Goal: Task Accomplishment & Management: Manage account settings

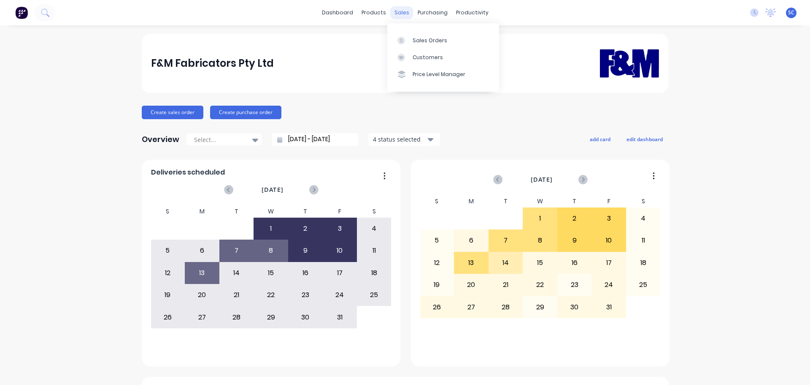
click at [398, 12] on div "sales" at bounding box center [401, 12] width 23 height 13
click at [432, 57] on div "Customers" at bounding box center [428, 58] width 30 height 8
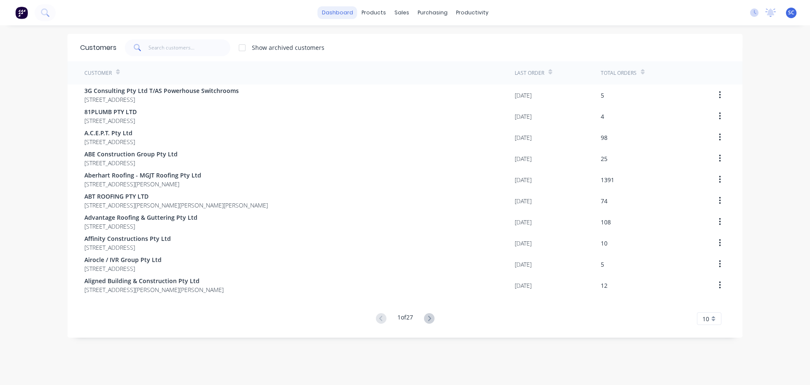
click at [339, 13] on link "dashboard" at bounding box center [338, 12] width 40 height 13
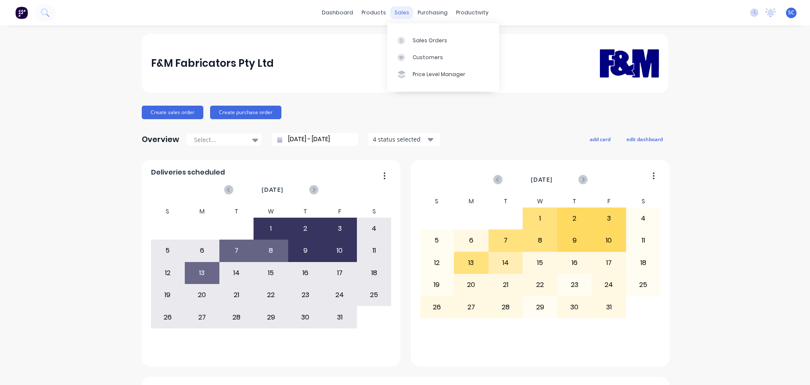
click at [397, 9] on div "sales" at bounding box center [401, 12] width 23 height 13
click at [427, 56] on div "Customers" at bounding box center [428, 58] width 30 height 8
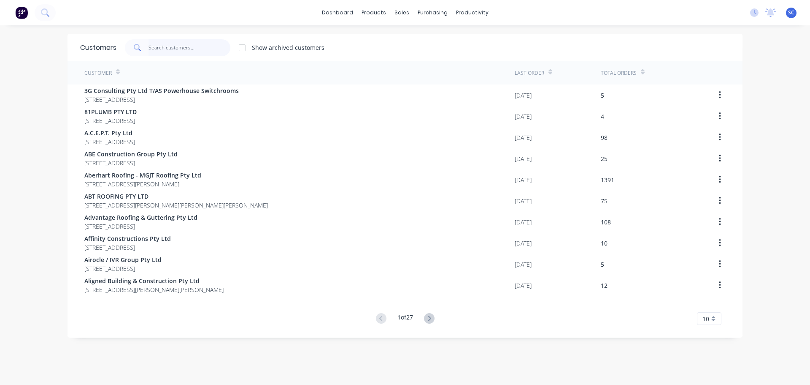
click at [159, 53] on input "text" at bounding box center [190, 47] width 82 height 17
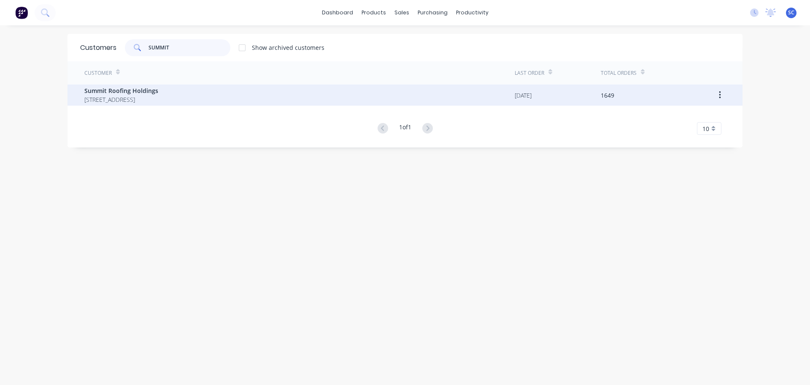
type input "SUMMIT"
click at [158, 98] on span "UNIT 2/38 LIMESTONE ST DARRA Queensland Australia 4076" at bounding box center [121, 99] width 74 height 9
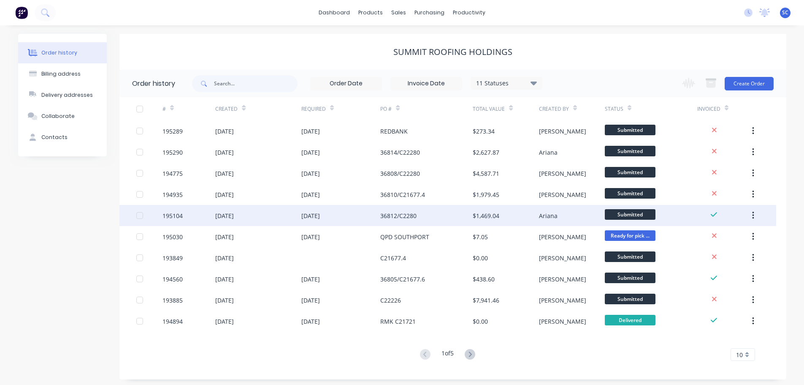
click at [320, 215] on div "10 Oct 2025" at bounding box center [310, 215] width 19 height 9
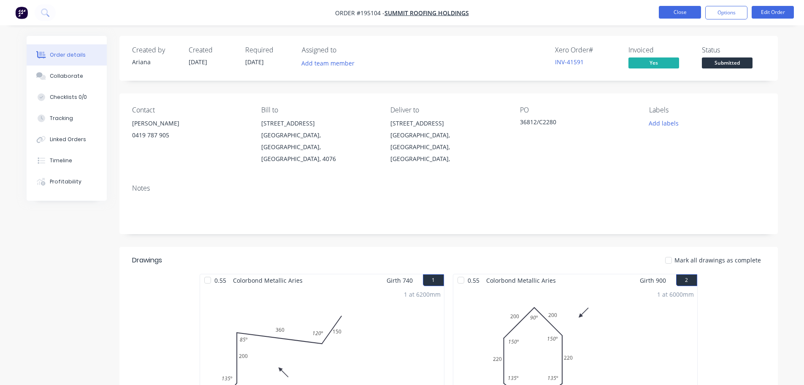
click at [667, 8] on button "Close" at bounding box center [680, 12] width 42 height 13
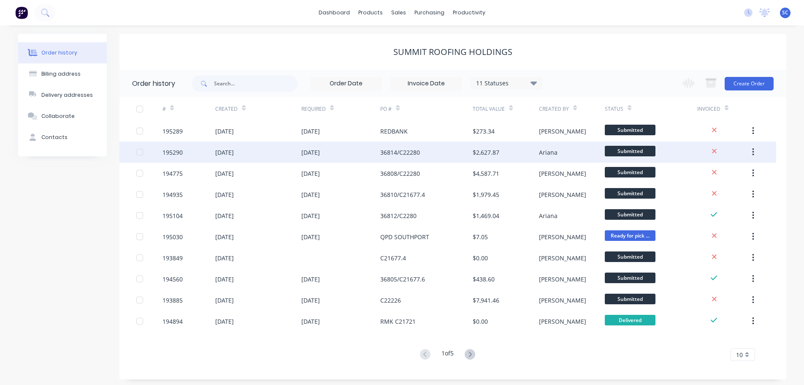
click at [314, 155] on div "13 Oct 2025" at bounding box center [310, 152] width 19 height 9
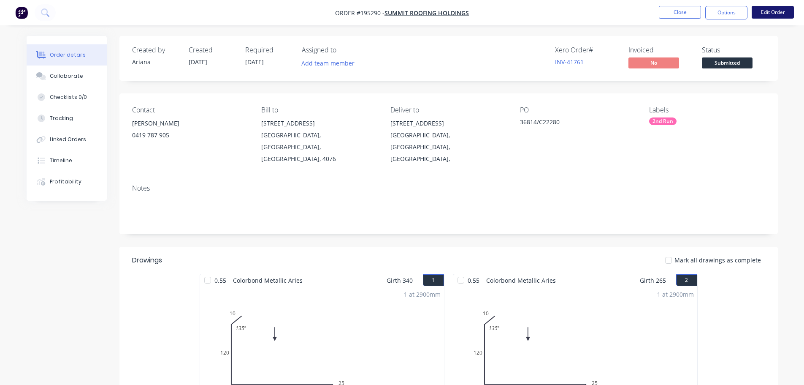
click at [771, 9] on button "Edit Order" at bounding box center [773, 12] width 42 height 13
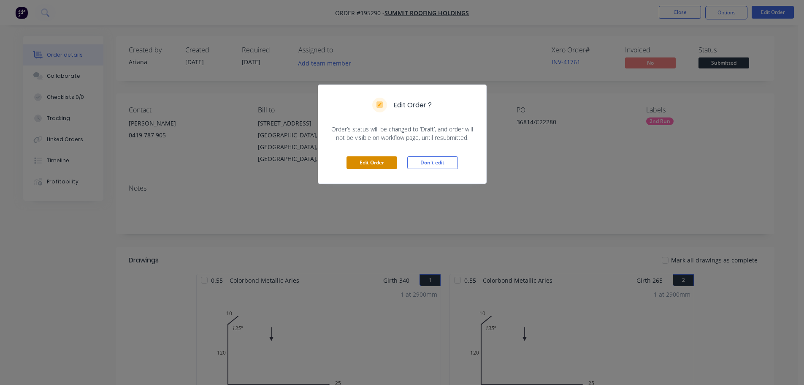
click at [377, 160] on button "Edit Order" at bounding box center [372, 162] width 51 height 13
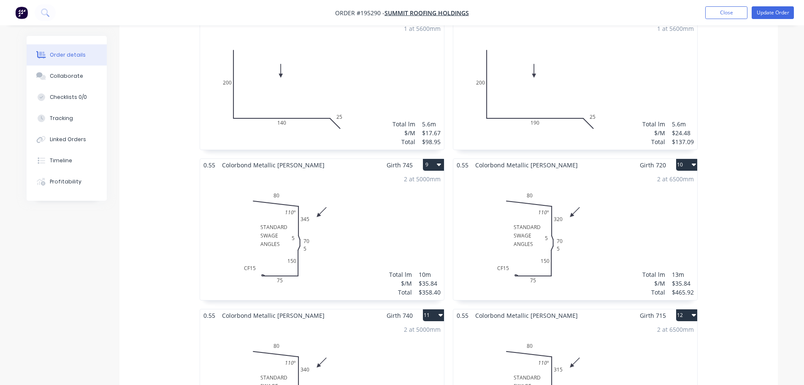
scroll to position [760, 0]
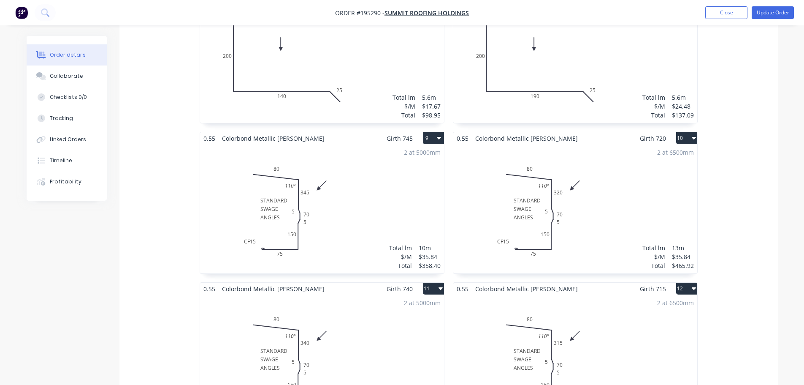
click at [332, 179] on div "2 at 5000mm Total lm $/M Total 10m $35.84 $358.40" at bounding box center [322, 208] width 244 height 129
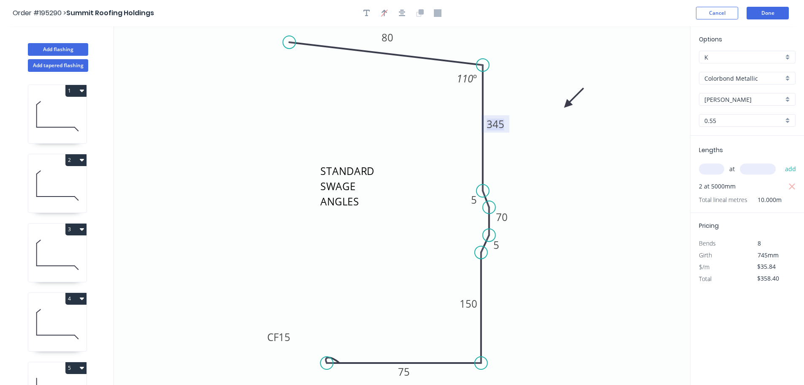
click at [502, 122] on tspan "345" at bounding box center [496, 124] width 18 height 14
click at [471, 306] on tspan "150" at bounding box center [469, 303] width 18 height 14
click at [591, 295] on icon "STANDARD SWAGE ANGLES 80 385 5 70 5 110 CF 15 75 110 º" at bounding box center [402, 205] width 576 height 358
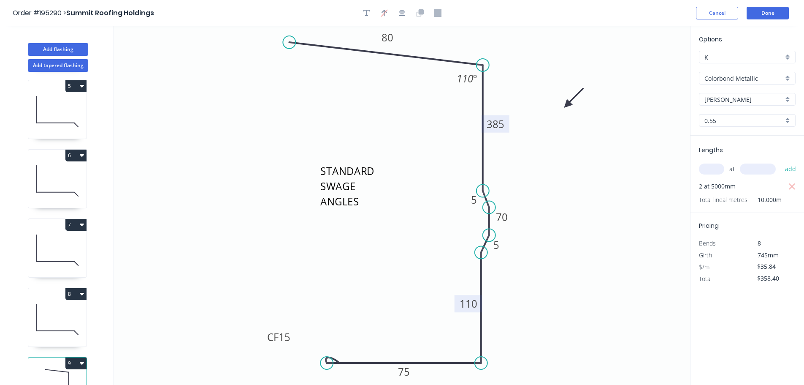
scroll to position [521, 0]
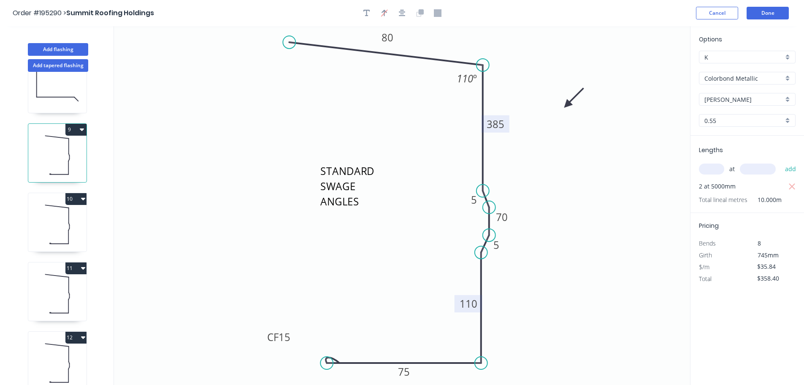
click at [68, 219] on icon at bounding box center [57, 224] width 58 height 54
click at [498, 127] on tspan "320" at bounding box center [496, 124] width 18 height 14
click at [468, 308] on tspan "150" at bounding box center [469, 303] width 18 height 14
click at [373, 275] on icon "STANDARD SWAGE ANGLES 80 360 5 70 5 110 CF 15 75 110 º" at bounding box center [402, 205] width 576 height 358
click at [58, 291] on icon at bounding box center [57, 293] width 58 height 54
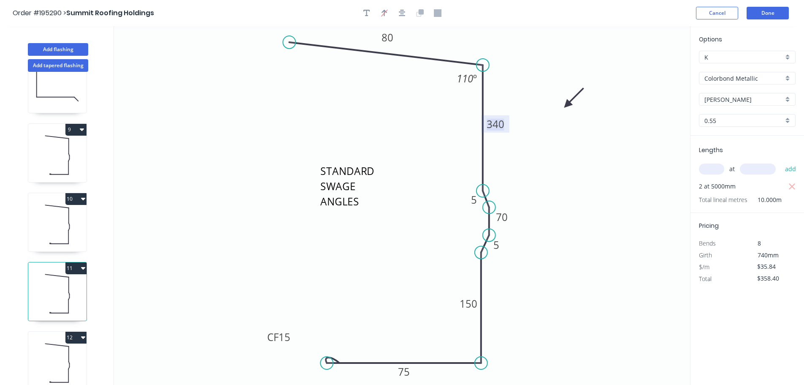
click at [499, 122] on tspan "340" at bounding box center [496, 124] width 18 height 14
click at [474, 307] on tspan "150" at bounding box center [469, 303] width 18 height 14
click at [268, 259] on icon "STANDARD SWAGE ANGLES 80 380 5 70 5 110 CF 15 75 110 º" at bounding box center [402, 205] width 576 height 358
click at [59, 344] on icon at bounding box center [57, 363] width 58 height 54
type input "$465.92"
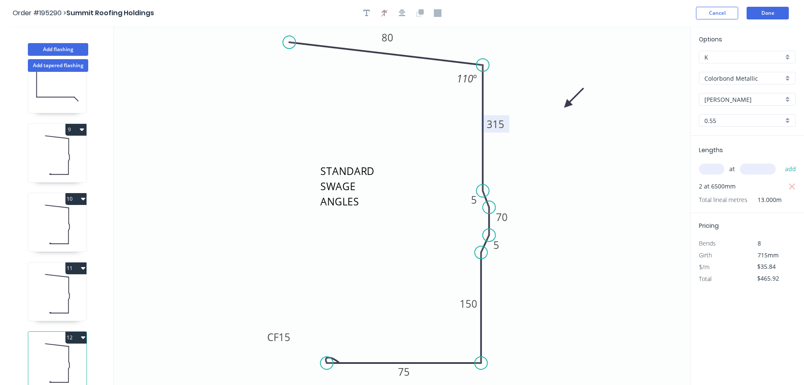
click at [503, 122] on tspan "315" at bounding box center [496, 124] width 18 height 14
click at [468, 304] on tspan "150" at bounding box center [469, 303] width 18 height 14
click at [406, 294] on icon "STANDARD SWAGE ANGLES 80 355 5 70 5 110 CF 15 75 110 º" at bounding box center [402, 205] width 576 height 358
click at [766, 12] on button "Done" at bounding box center [768, 13] width 42 height 13
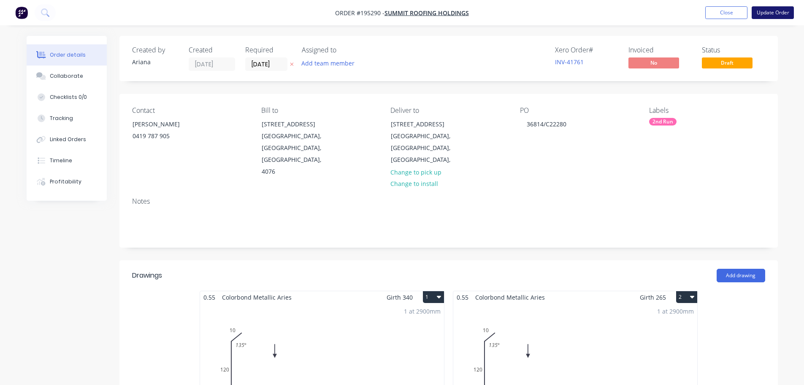
click at [776, 11] on button "Update Order" at bounding box center [773, 12] width 42 height 13
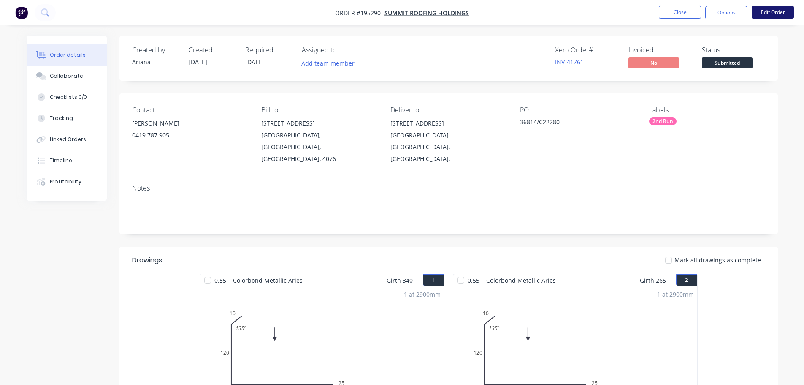
click at [770, 12] on button "Edit Order" at bounding box center [773, 12] width 42 height 13
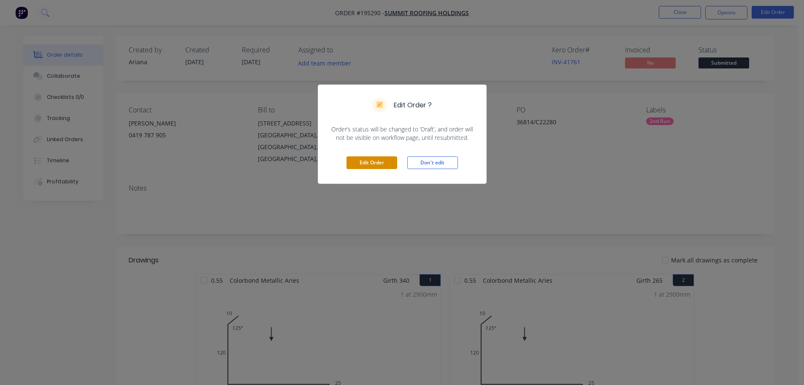
click at [379, 162] on button "Edit Order" at bounding box center [372, 162] width 51 height 13
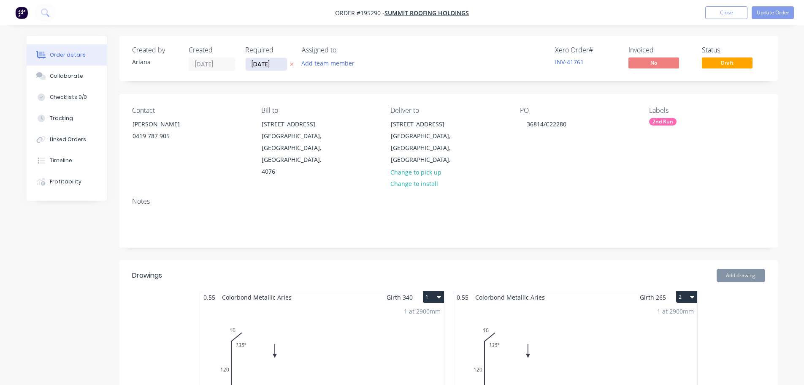
click at [263, 66] on input "[DATE]" at bounding box center [266, 64] width 41 height 13
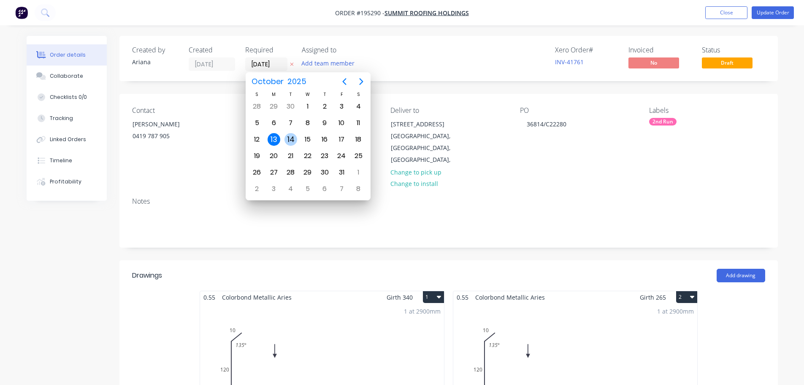
click at [290, 140] on div "14" at bounding box center [291, 139] width 13 height 13
type input "[DATE]"
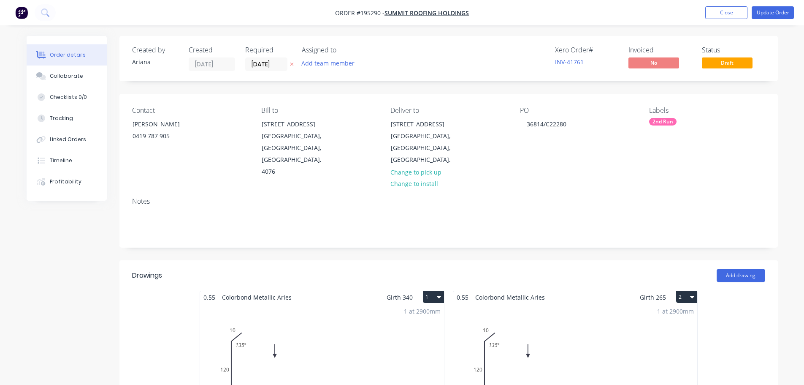
click at [660, 120] on div "2nd Run" at bounding box center [662, 122] width 27 height 8
click at [664, 195] on div at bounding box center [664, 195] width 17 height 17
click at [763, 11] on button "Update Order" at bounding box center [773, 12] width 42 height 13
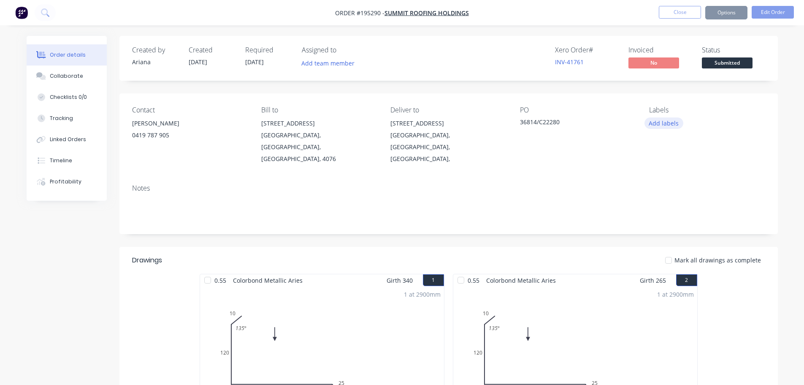
click at [658, 125] on button "Add labels" at bounding box center [664, 122] width 39 height 11
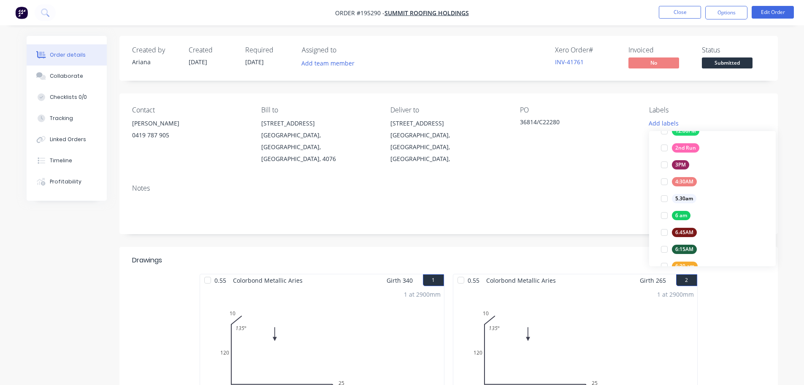
scroll to position [236, 0]
click at [663, 165] on div at bounding box center [664, 164] width 17 height 17
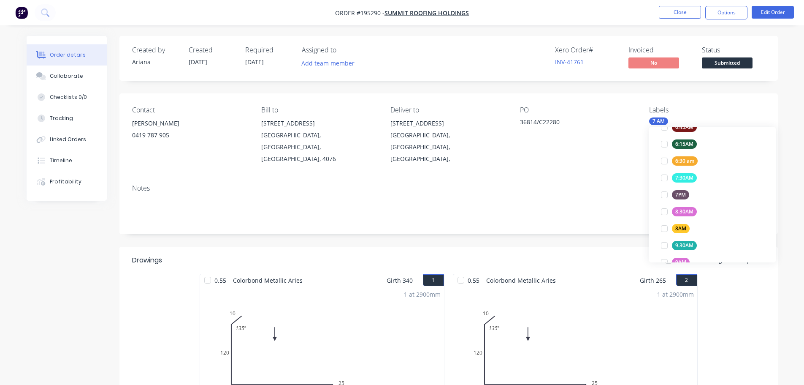
scroll to position [34, 0]
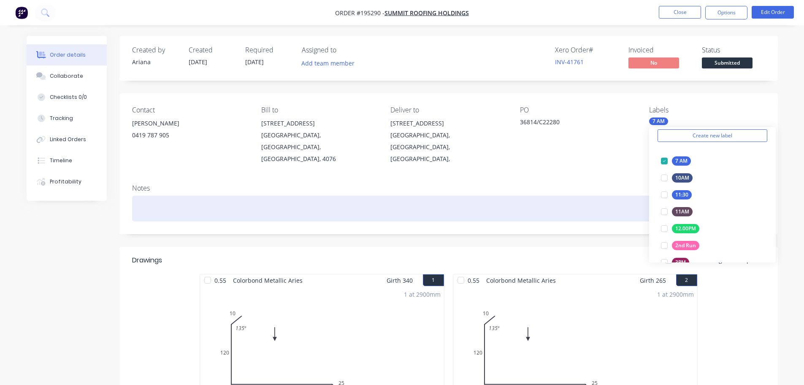
click at [572, 195] on div at bounding box center [448, 208] width 633 height 26
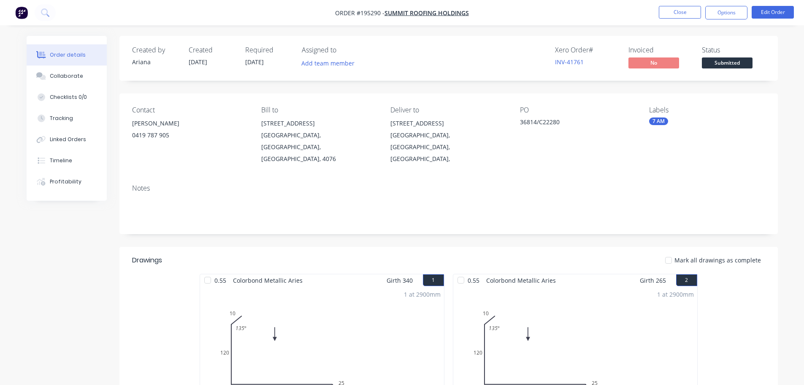
click at [491, 56] on div "Xero Order # INV-41761 Invoiced No Status Submitted" at bounding box center [575, 58] width 379 height 24
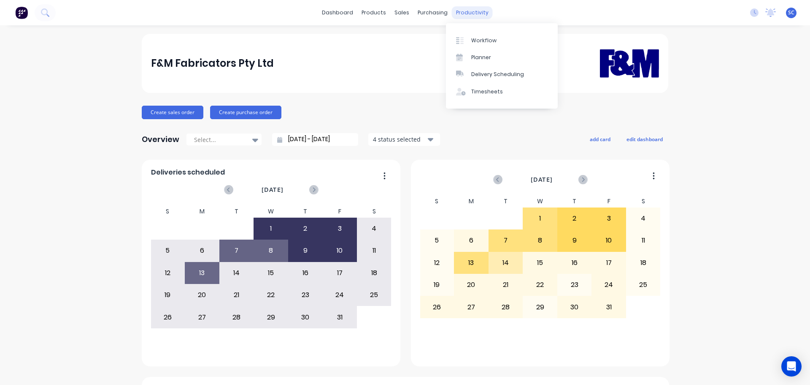
click at [466, 11] on div "productivity" at bounding box center [472, 12] width 41 height 13
click at [506, 71] on div "Delivery Scheduling" at bounding box center [497, 74] width 53 height 8
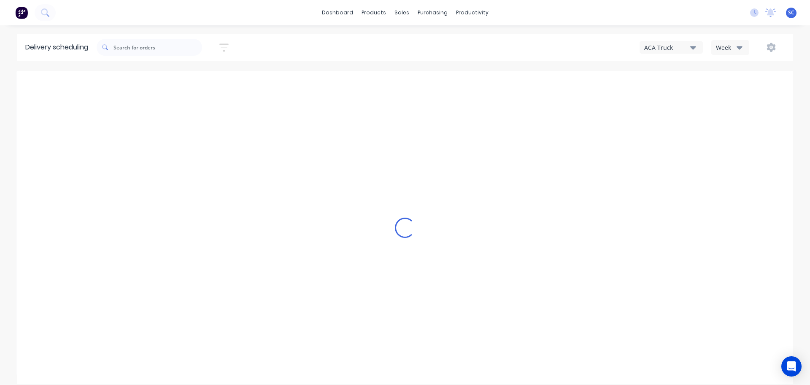
type input "[DATE] - [DATE]"
click at [732, 50] on div "Week" at bounding box center [728, 47] width 24 height 9
click at [745, 88] on div "Vehicle" at bounding box center [754, 86] width 84 height 17
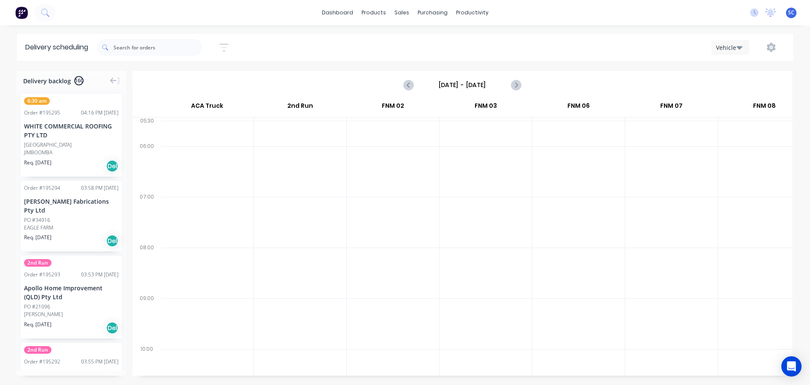
click at [445, 86] on input "Sunday - 12/10/25" at bounding box center [463, 85] width 84 height 13
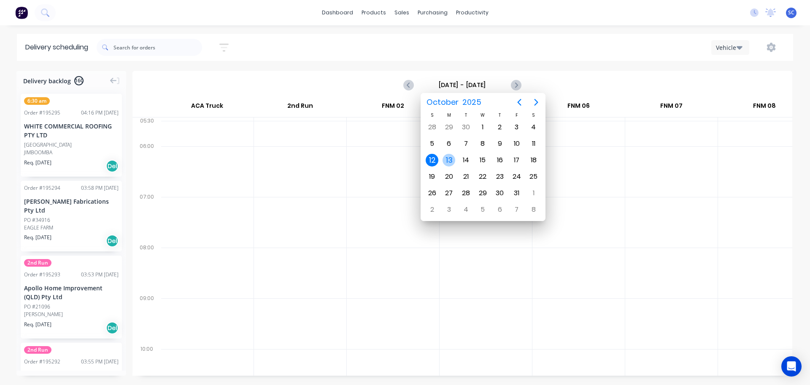
click at [452, 157] on div "13" at bounding box center [449, 160] width 13 height 13
type input "Monday - 13/10/25"
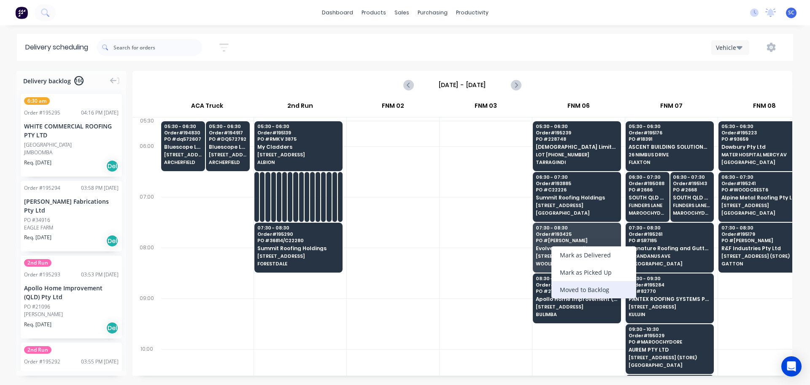
click at [598, 287] on div "Moved to Backlog" at bounding box center [594, 289] width 85 height 17
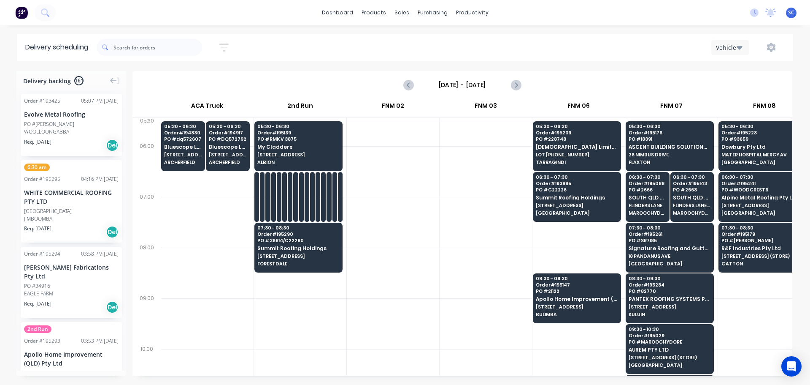
click at [296, 46] on div "Sort by Most recent Created date Required date Order number Customer name Most …" at bounding box center [445, 47] width 697 height 24
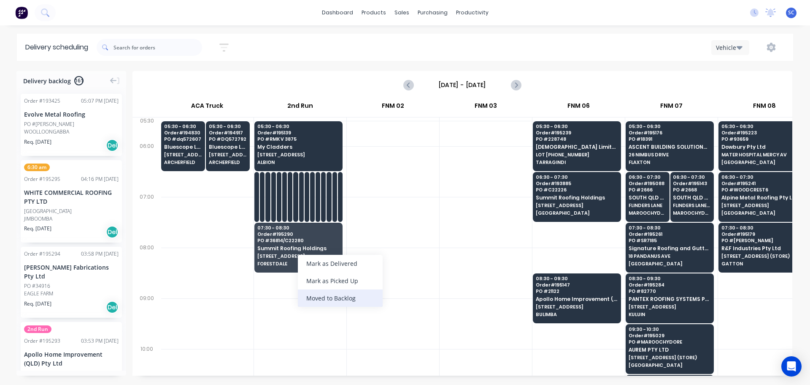
click at [352, 298] on div "Moved to Backlog" at bounding box center [340, 297] width 85 height 17
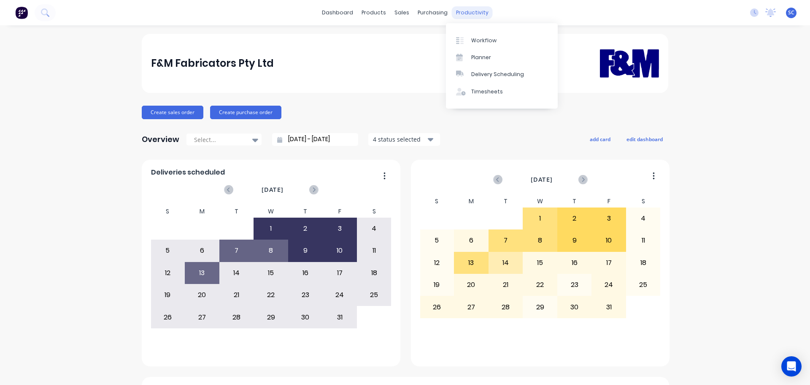
click at [466, 13] on div "productivity" at bounding box center [472, 12] width 41 height 13
click at [499, 75] on div "Delivery Scheduling" at bounding box center [497, 74] width 53 height 8
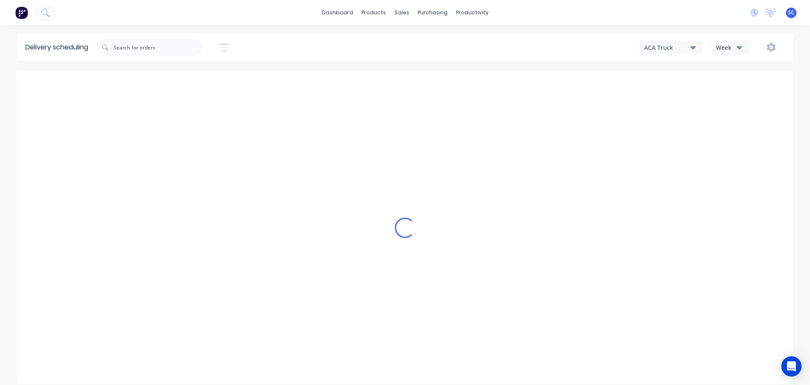
click at [695, 48] on icon "button" at bounding box center [694, 47] width 6 height 3
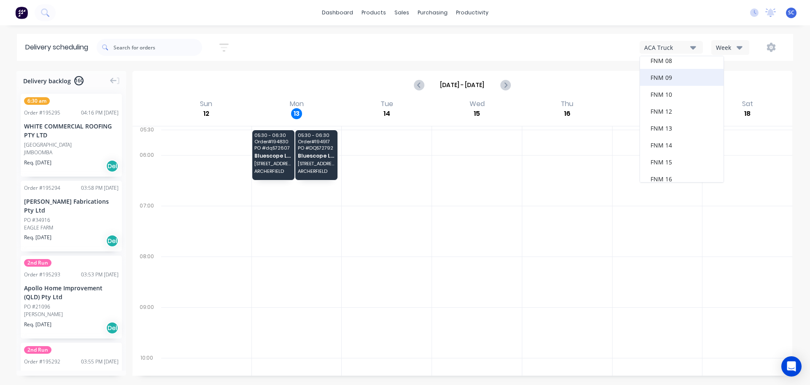
click at [678, 76] on div "FNM 09" at bounding box center [682, 77] width 84 height 17
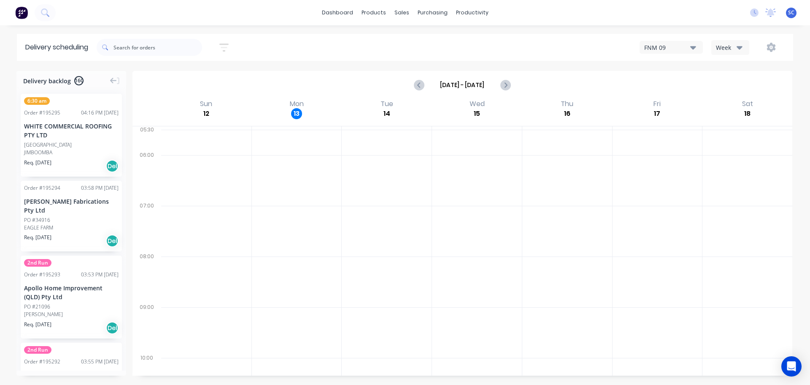
click at [232, 45] on button "button" at bounding box center [224, 47] width 27 height 16
click at [198, 79] on input at bounding box center [185, 79] width 79 height 13
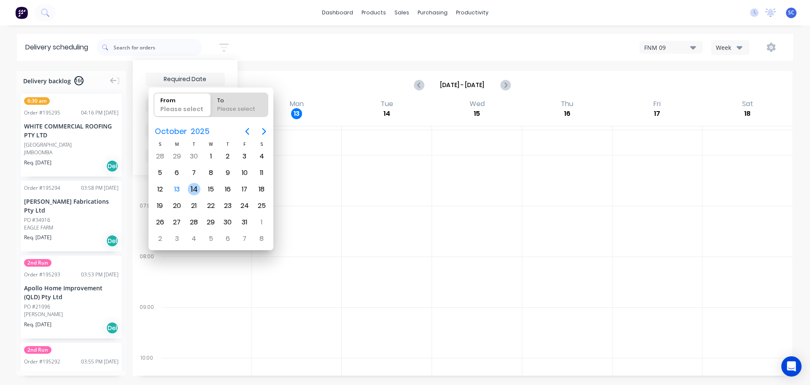
click at [195, 189] on div "14" at bounding box center [194, 189] width 13 height 13
type input "[DATE]"
radio input "false"
radio input "true"
click at [192, 190] on div "14" at bounding box center [194, 189] width 13 height 13
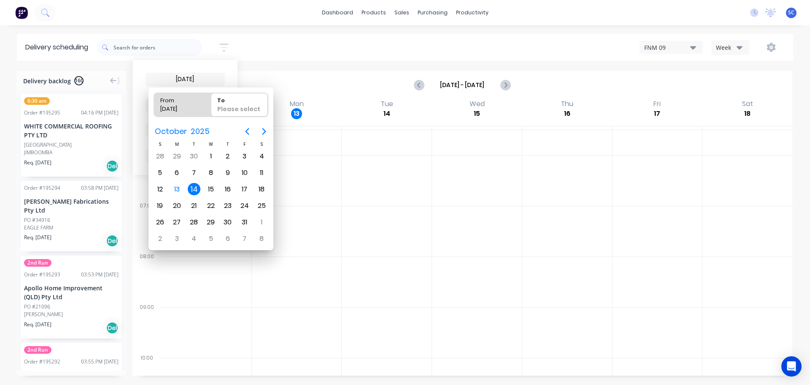
type input "[DATE] - [DATE]"
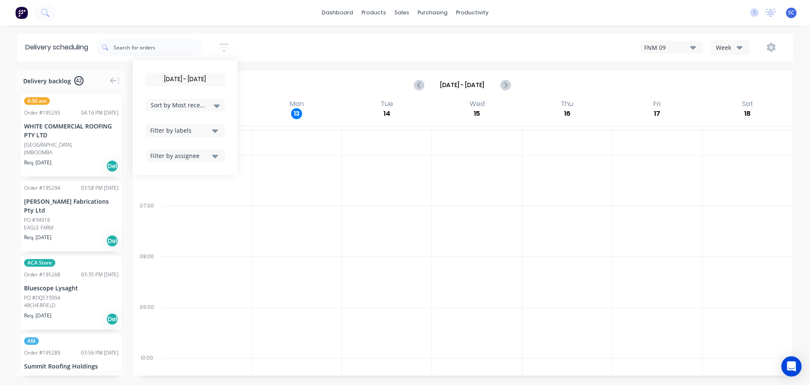
click at [218, 106] on icon at bounding box center [217, 105] width 6 height 9
click at [173, 196] on div "Suburb" at bounding box center [185, 199] width 79 height 15
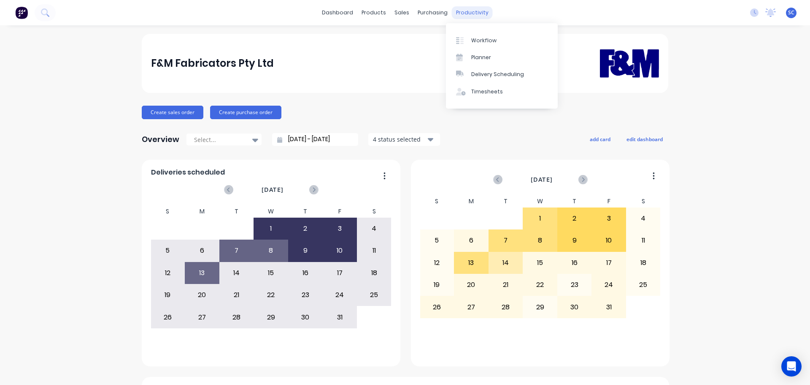
click at [477, 16] on div "productivity" at bounding box center [472, 12] width 41 height 13
click at [496, 73] on div "Delivery Scheduling" at bounding box center [497, 74] width 53 height 8
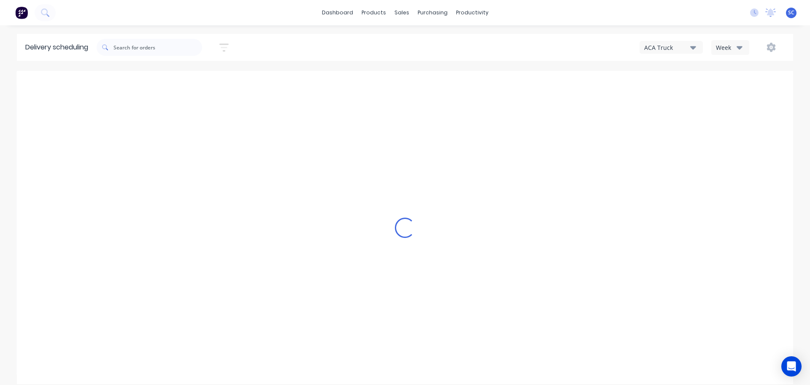
click at [694, 47] on icon "button" at bounding box center [694, 47] width 6 height 3
click at [669, 78] on div "FNM 09" at bounding box center [682, 77] width 84 height 17
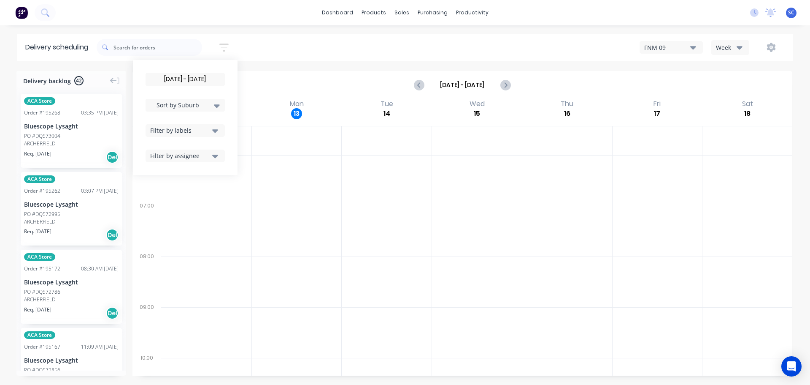
drag, startPoint x: 0, startPoint y: 0, endPoint x: 174, endPoint y: 77, distance: 190.5
click at [175, 75] on input "[DATE] - [DATE]" at bounding box center [185, 79] width 79 height 13
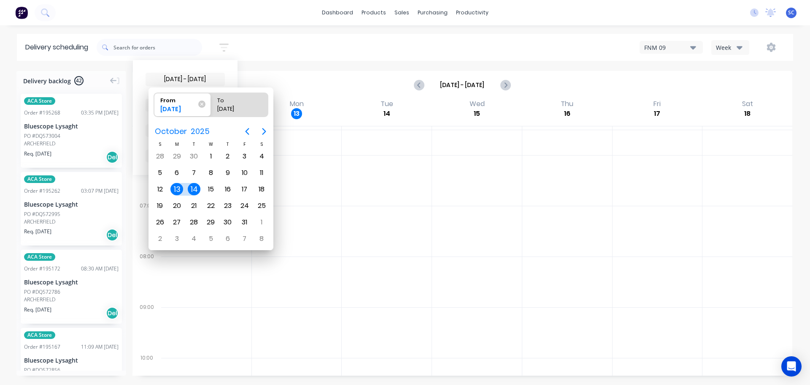
click at [195, 187] on div "14" at bounding box center [194, 189] width 13 height 13
type input "[DATE] - [DATE]"
radio input "false"
radio input "true"
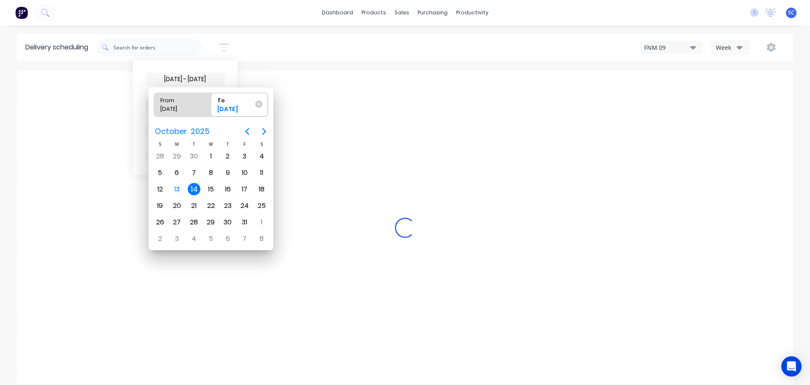
click at [193, 189] on div "14" at bounding box center [194, 189] width 13 height 13
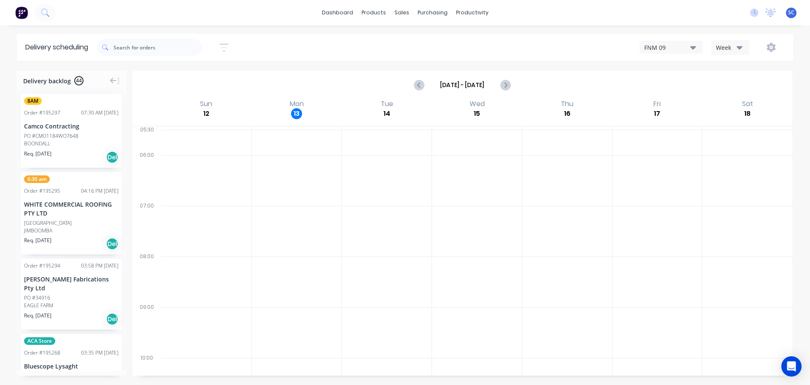
click at [224, 49] on icon "button" at bounding box center [223, 47] width 9 height 11
click at [218, 105] on icon at bounding box center [217, 105] width 6 height 3
click at [183, 201] on div "Suburb" at bounding box center [185, 199] width 79 height 15
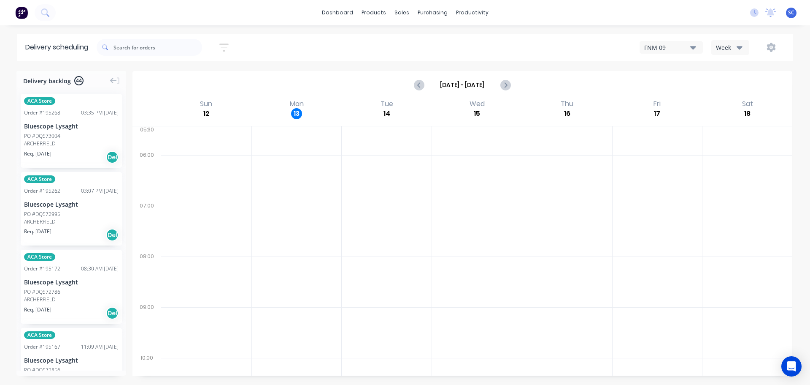
click at [274, 47] on div "[DATE] - [DATE] Sort by Suburb Created date Required date Order number Customer…" at bounding box center [445, 47] width 697 height 24
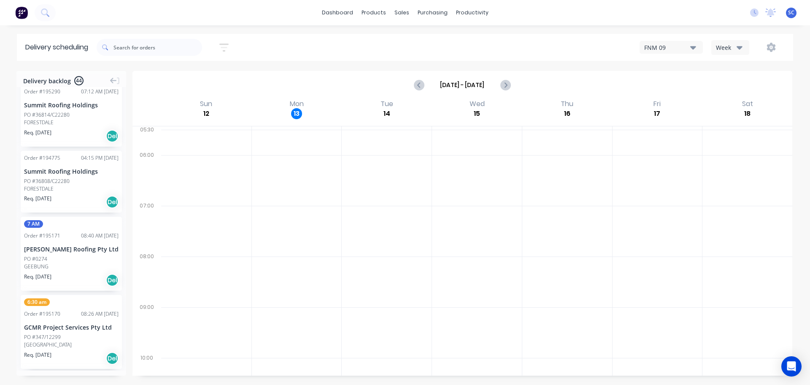
scroll to position [1671, 0]
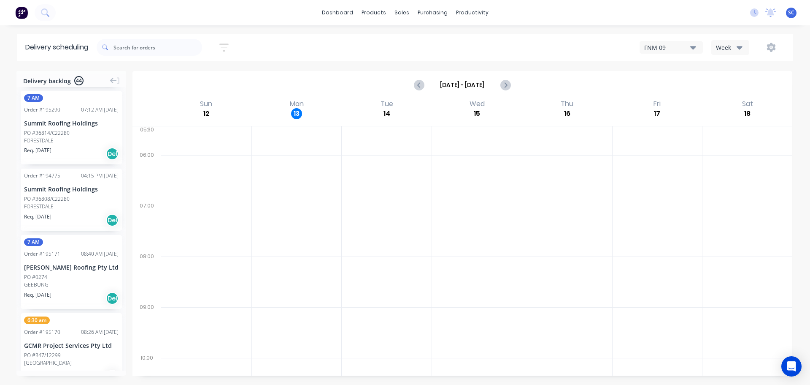
click at [47, 195] on div "PO #36808/C22280" at bounding box center [47, 199] width 46 height 8
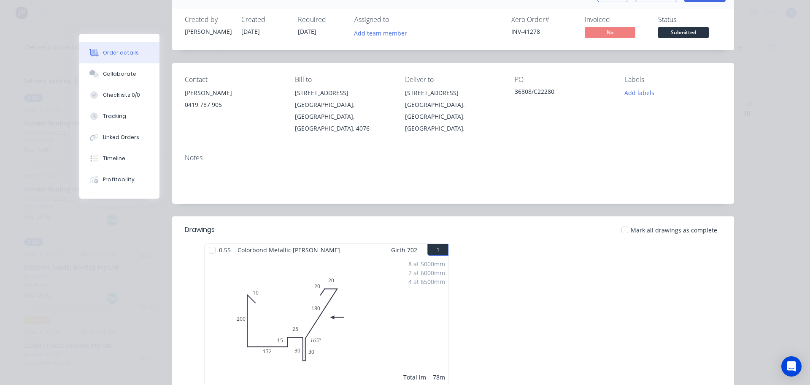
scroll to position [0, 0]
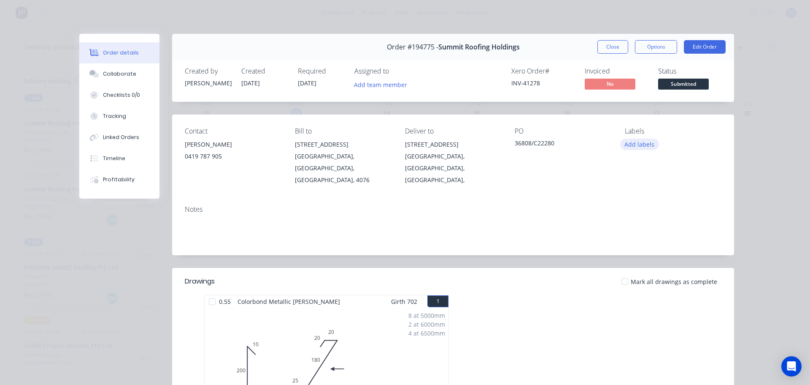
click at [634, 143] on button "Add labels" at bounding box center [640, 143] width 39 height 11
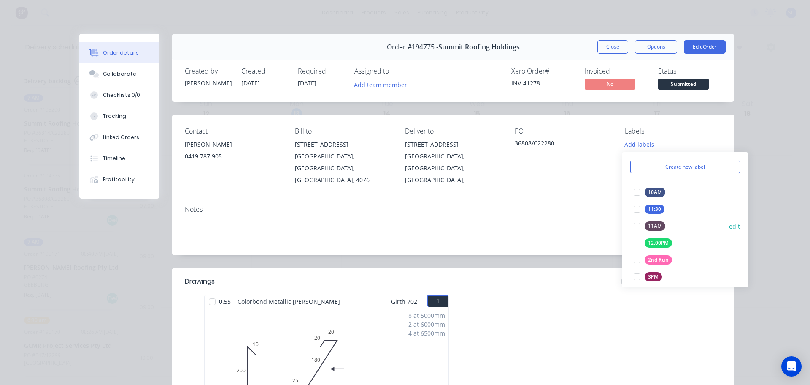
scroll to position [42, 0]
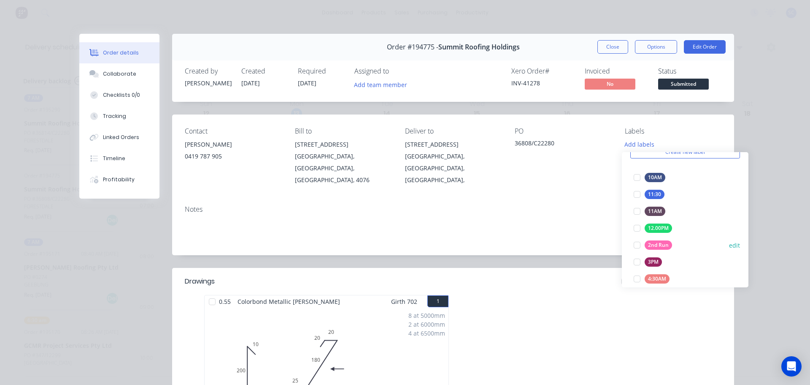
click at [638, 245] on div at bounding box center [637, 244] width 17 height 17
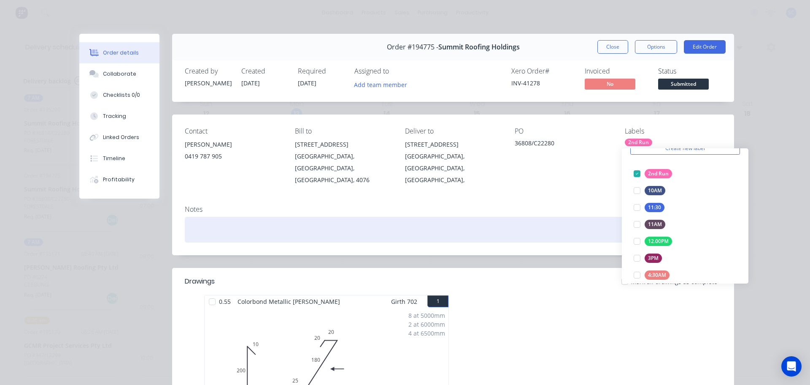
click at [528, 217] on div at bounding box center [453, 230] width 537 height 26
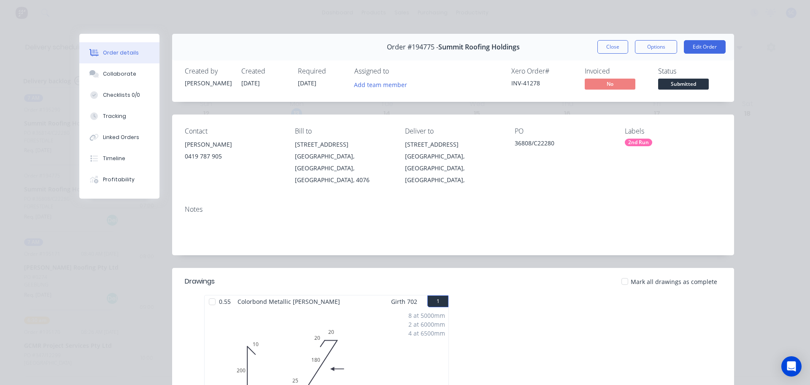
click at [605, 43] on button "Close" at bounding box center [613, 47] width 31 height 14
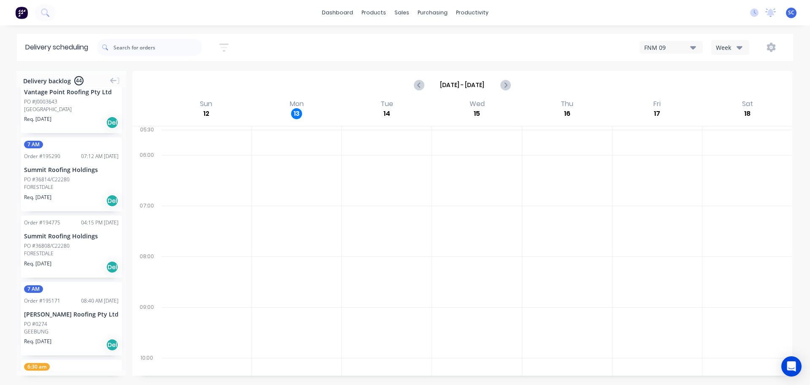
scroll to position [1620, 0]
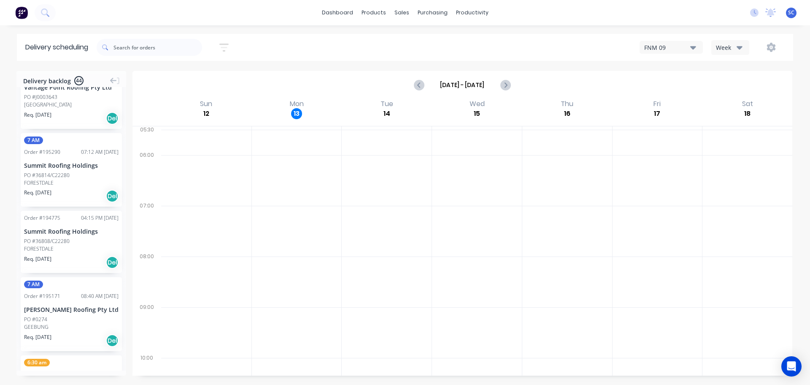
click at [221, 47] on button "button" at bounding box center [224, 47] width 27 height 16
click at [176, 79] on input "14/10/25 - 14/10/25" at bounding box center [185, 79] width 79 height 13
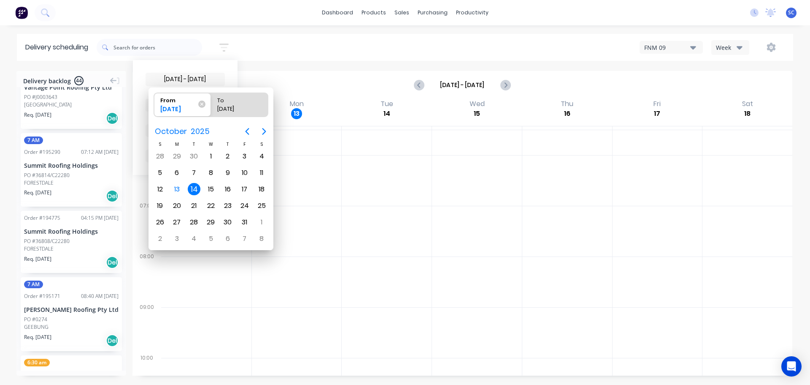
click at [190, 187] on div "14" at bounding box center [194, 189] width 13 height 13
radio input "false"
radio input "true"
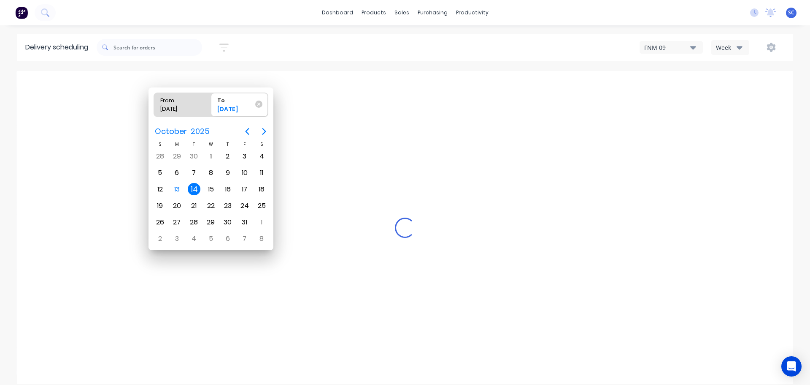
click at [192, 189] on div "14" at bounding box center [194, 189] width 13 height 13
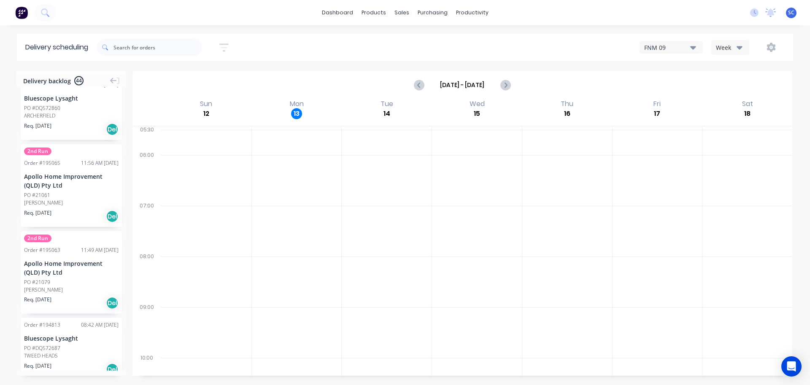
scroll to position [270, 0]
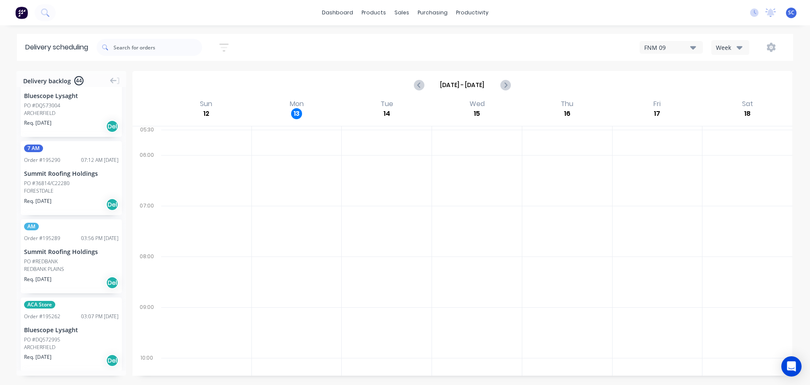
click at [224, 46] on icon "button" at bounding box center [223, 47] width 9 height 11
click at [219, 103] on icon at bounding box center [217, 105] width 6 height 9
click at [171, 196] on div "Suburb" at bounding box center [185, 199] width 79 height 15
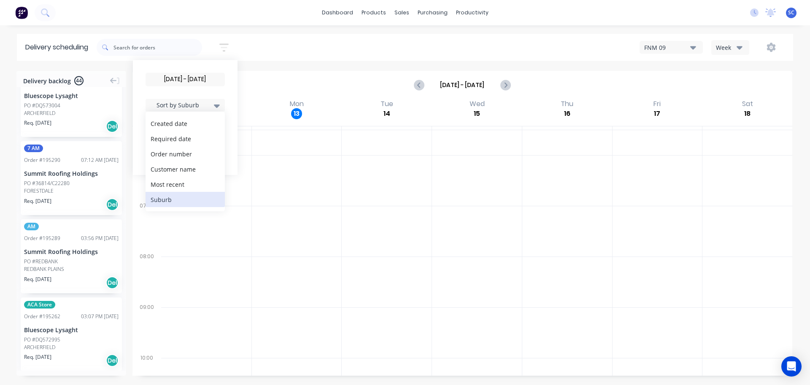
scroll to position [39, 0]
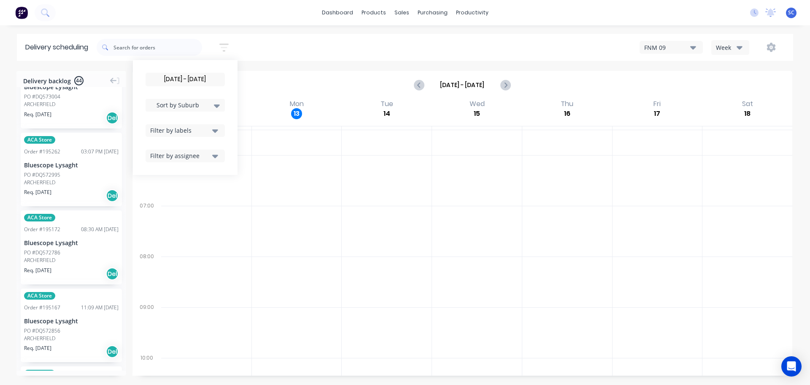
click at [263, 47] on div "14/10/25 - 14/10/25 Sort by Suburb Created date Required date Order number Cust…" at bounding box center [445, 47] width 697 height 24
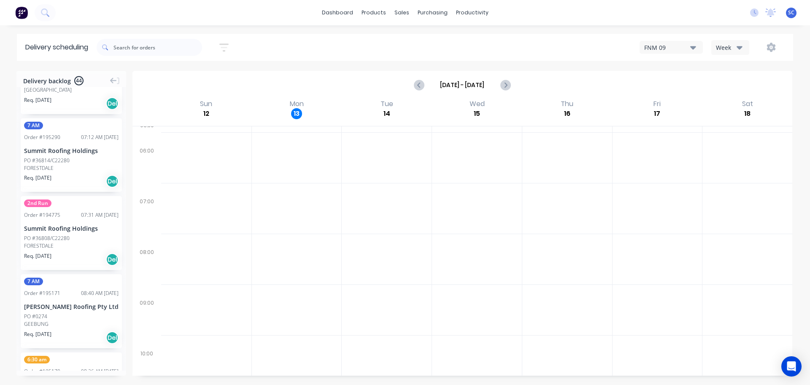
scroll to position [0, 0]
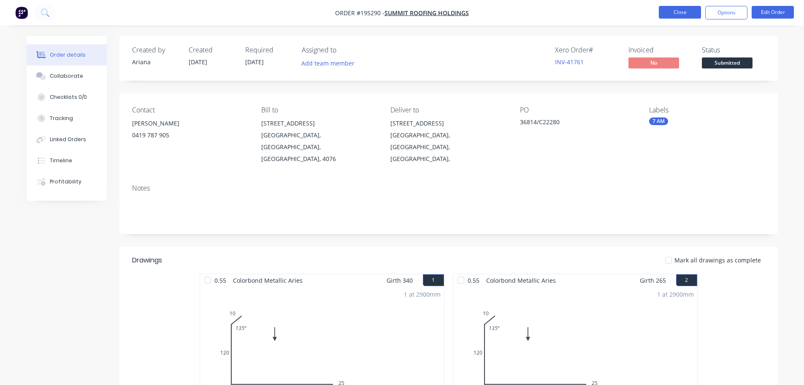
click at [689, 9] on button "Close" at bounding box center [680, 12] width 42 height 13
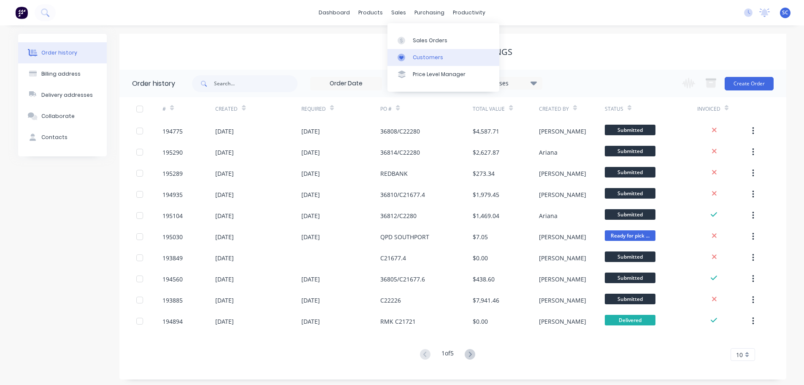
click at [439, 58] on div "Customers" at bounding box center [428, 58] width 30 height 8
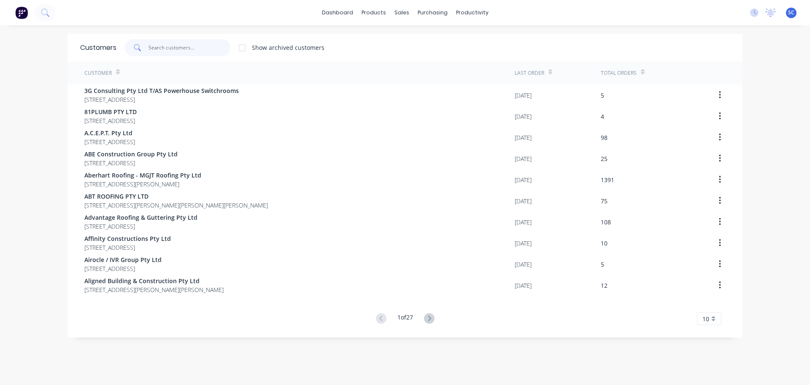
click at [183, 40] on input "text" at bounding box center [190, 47] width 82 height 17
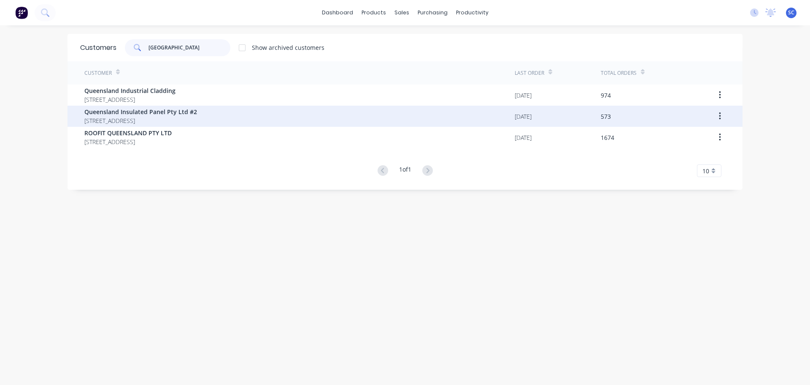
type input "[GEOGRAPHIC_DATA]"
click at [135, 112] on span "Queensland Insulated Panel Pty Ltd #2" at bounding box center [140, 111] width 113 height 9
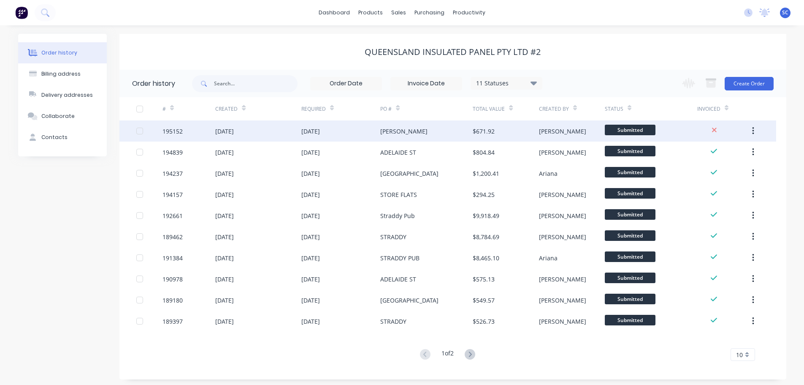
click at [312, 139] on div "[DATE]" at bounding box center [340, 130] width 79 height 21
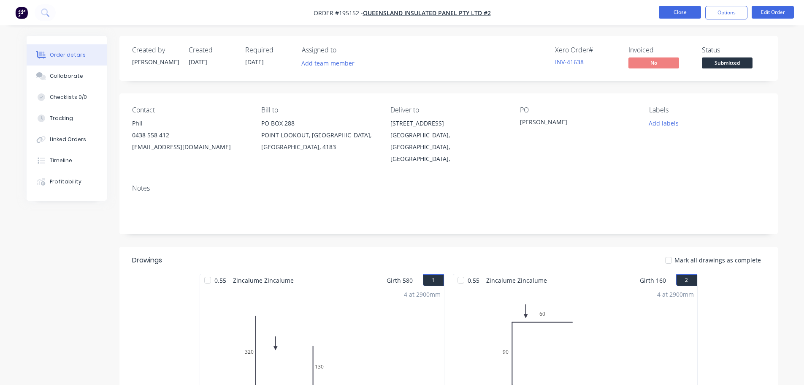
click at [669, 8] on button "Close" at bounding box center [680, 12] width 42 height 13
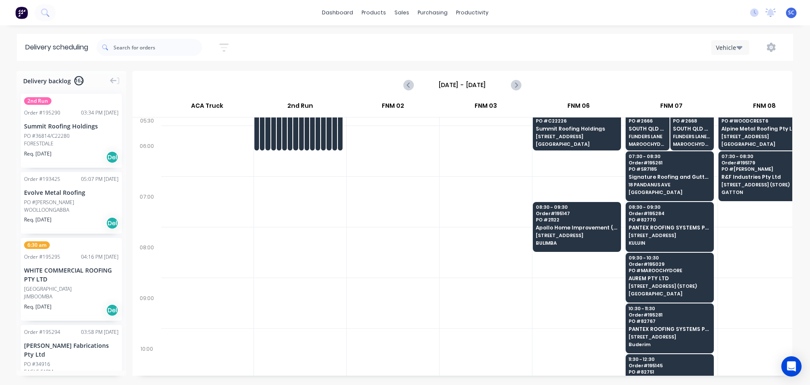
scroll to position [0, 0]
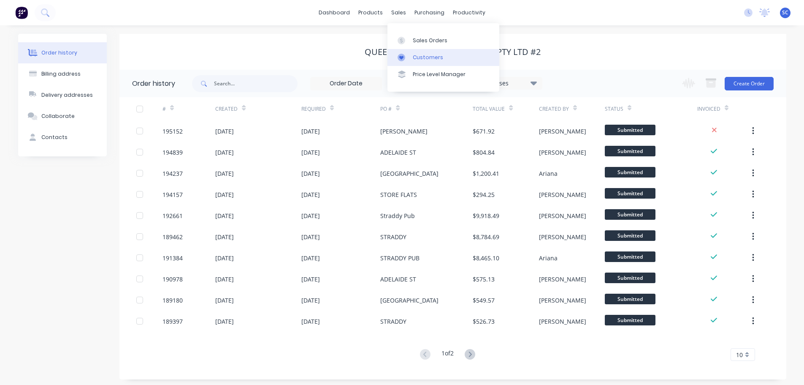
click at [429, 59] on div "Customers" at bounding box center [428, 58] width 30 height 8
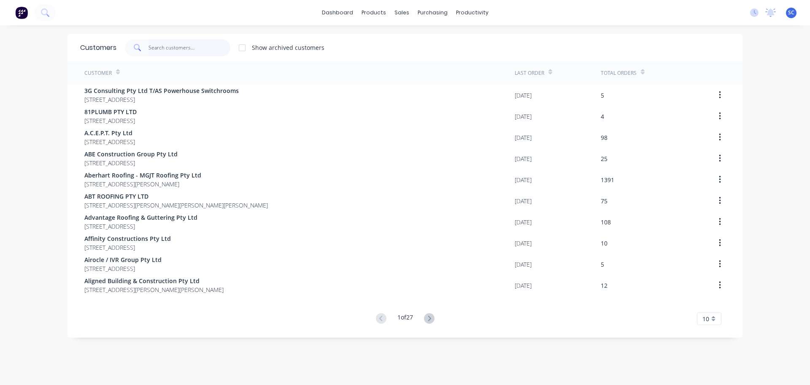
click at [159, 43] on input "text" at bounding box center [190, 47] width 82 height 17
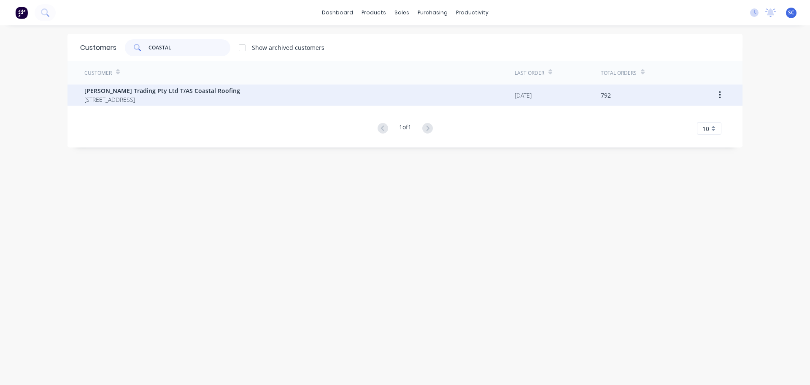
type input "COASTAL"
click at [136, 95] on span "10 Newcastle Drive POTTSVILLE New South Wales Australia 2489" at bounding box center [162, 99] width 156 height 9
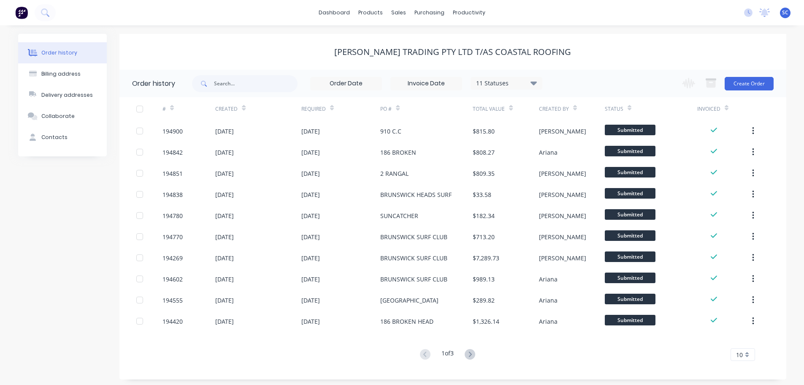
click at [466, 350] on button at bounding box center [470, 354] width 16 height 12
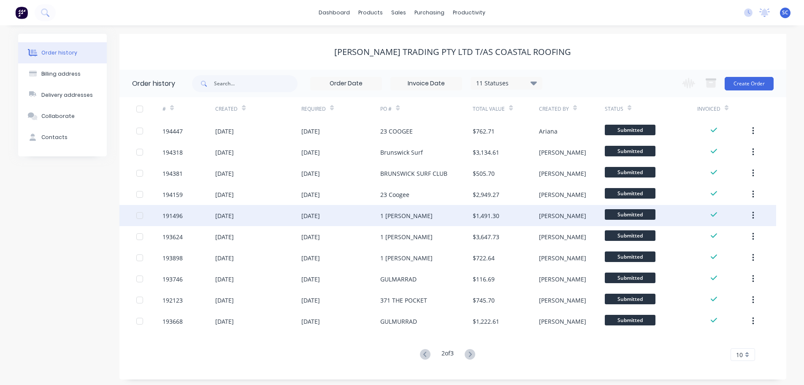
click at [299, 219] on div "02 Sep 2025" at bounding box center [258, 215] width 86 height 21
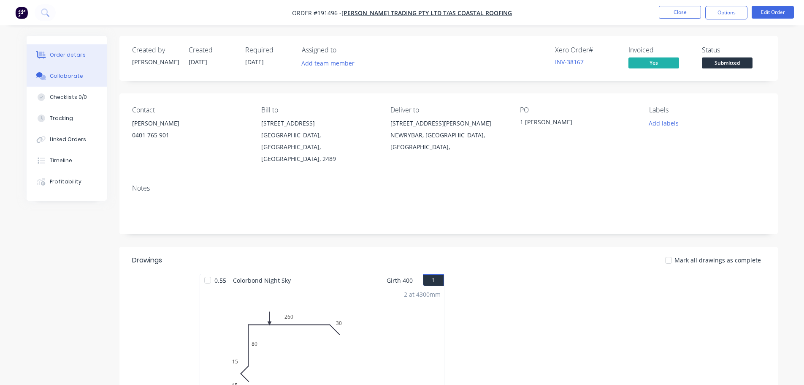
click at [62, 77] on div "Collaborate" at bounding box center [66, 76] width 33 height 8
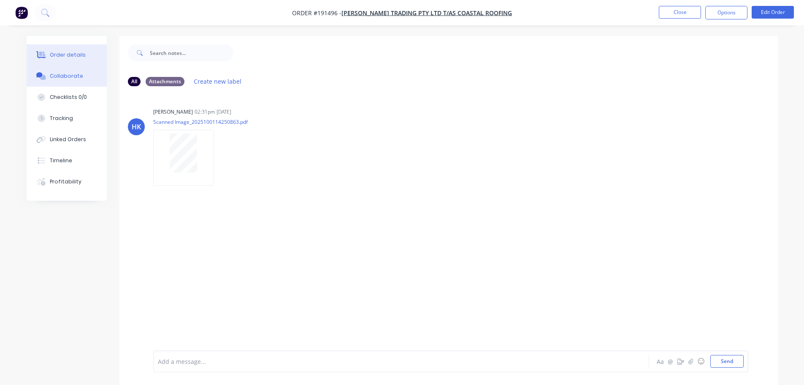
click at [61, 51] on div "Order details" at bounding box center [68, 55] width 36 height 8
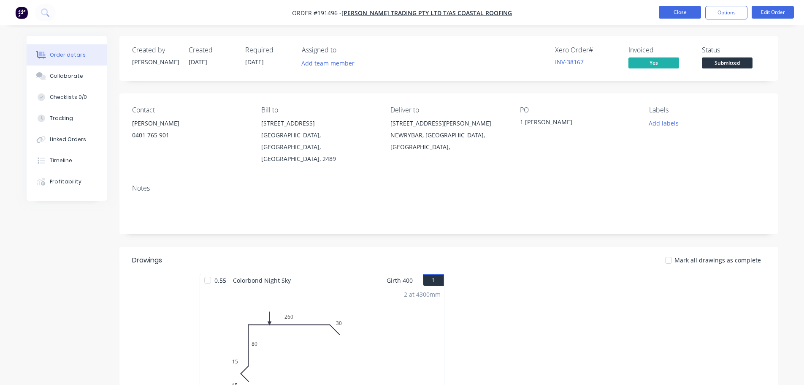
click at [681, 10] on button "Close" at bounding box center [680, 12] width 42 height 13
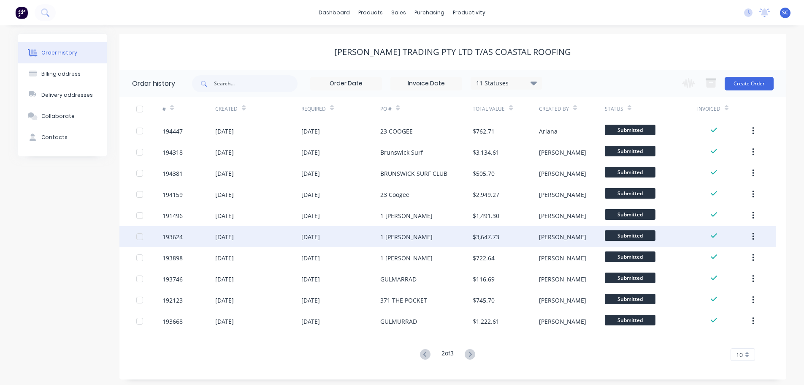
click at [251, 240] on div "23 Sep 2025" at bounding box center [258, 236] width 86 height 21
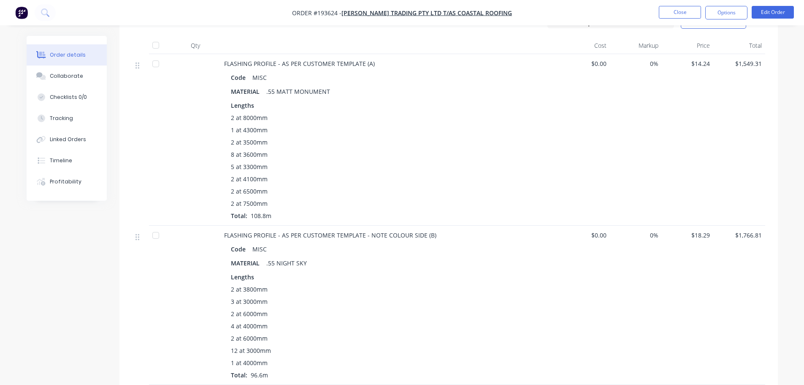
scroll to position [295, 0]
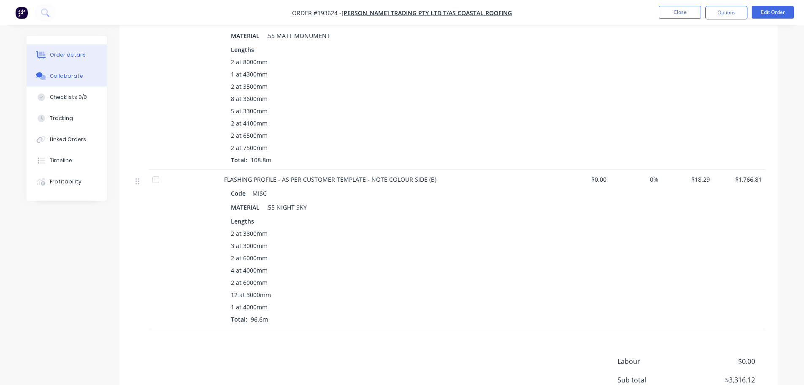
click at [63, 77] on div "Collaborate" at bounding box center [66, 76] width 33 height 8
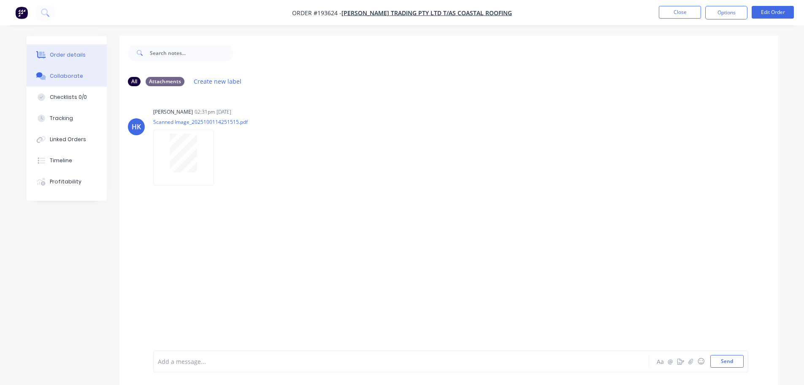
click at [63, 51] on div "Order details" at bounding box center [68, 55] width 36 height 8
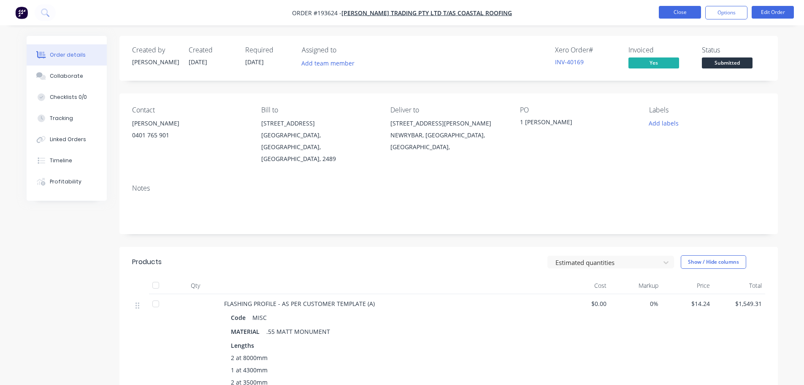
click at [700, 9] on button "Close" at bounding box center [680, 12] width 42 height 13
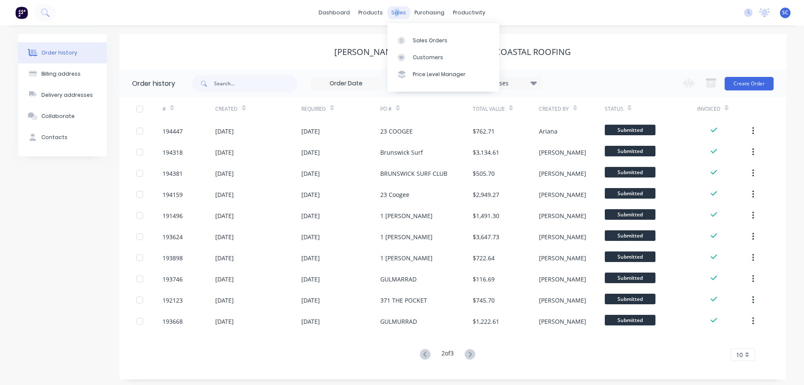
click at [396, 13] on div "sales" at bounding box center [398, 12] width 23 height 13
click at [425, 55] on div "Customers" at bounding box center [428, 58] width 30 height 8
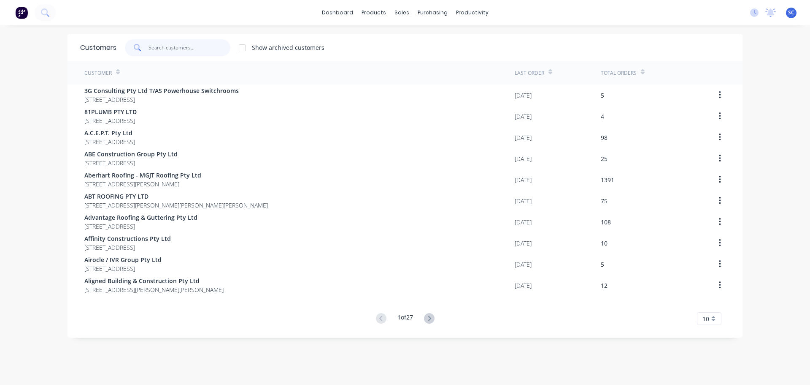
click at [168, 41] on input "text" at bounding box center [190, 47] width 82 height 17
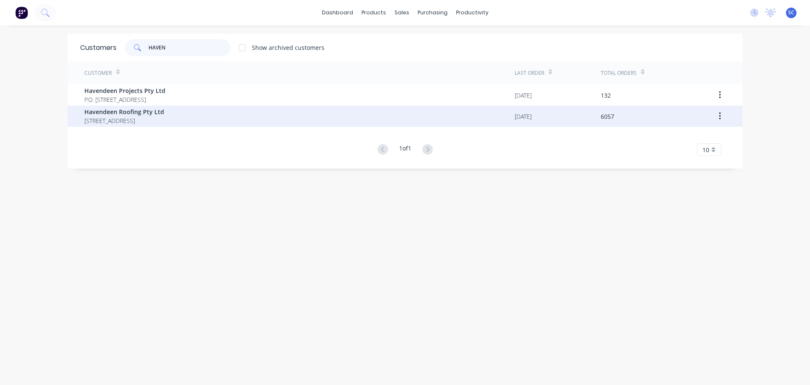
type input "HAVEN"
click at [125, 120] on span "PO BOX 7139 Southport Park Queensland Australia 4215" at bounding box center [124, 120] width 80 height 9
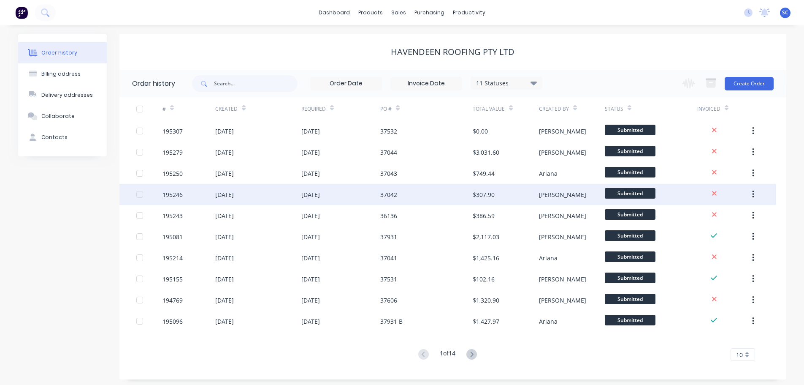
click at [233, 199] on div "10 Oct 2025" at bounding box center [258, 194] width 86 height 21
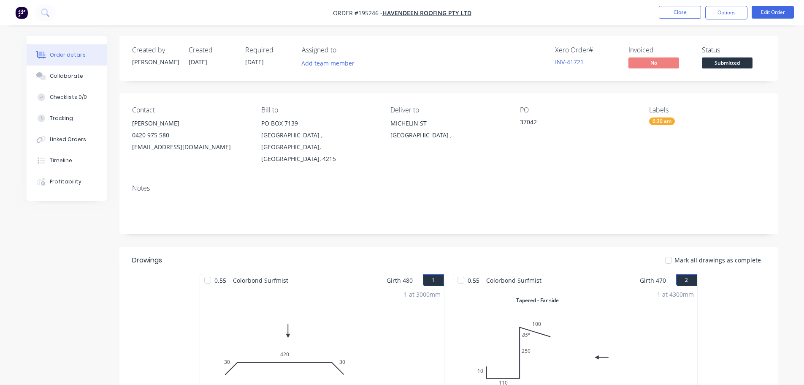
click at [389, 53] on div "Xero Order # INV-41721 Invoiced No Status Submitted" at bounding box center [575, 58] width 379 height 24
click at [676, 13] on button "Close" at bounding box center [680, 12] width 42 height 13
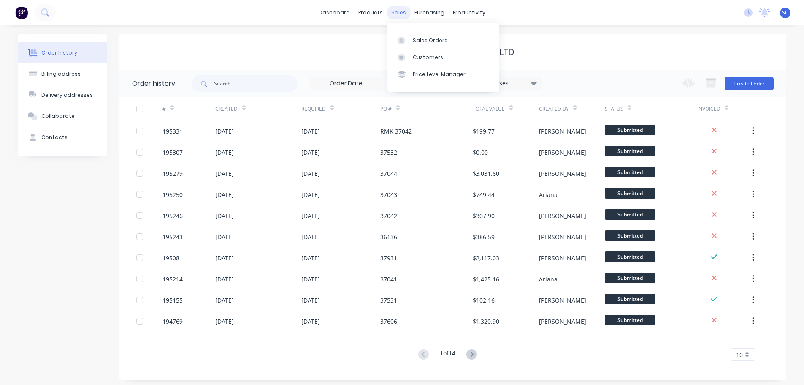
click at [399, 11] on div "sales" at bounding box center [398, 12] width 23 height 13
click at [428, 55] on div "Customers" at bounding box center [428, 58] width 30 height 8
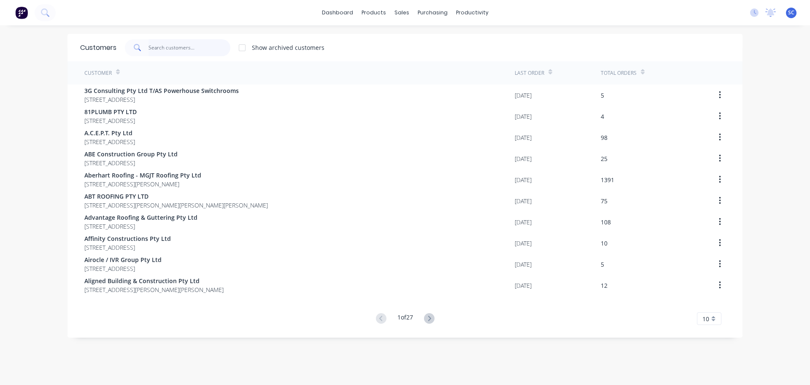
click at [161, 46] on input "text" at bounding box center [190, 47] width 82 height 17
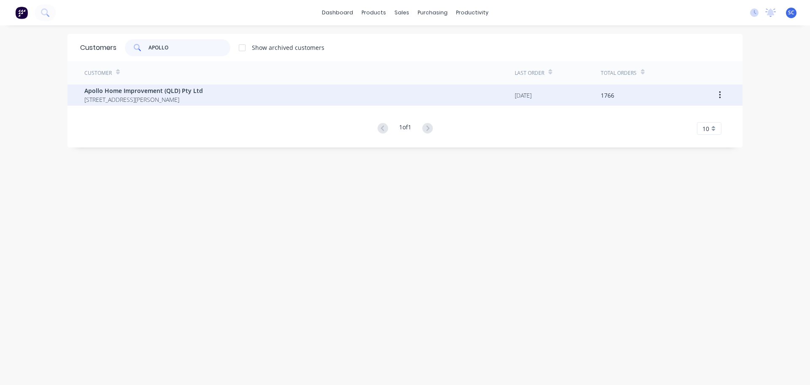
type input "APOLLO"
click at [157, 99] on span "29 Corymbia Place Parkinson Australia 4115" at bounding box center [143, 99] width 119 height 9
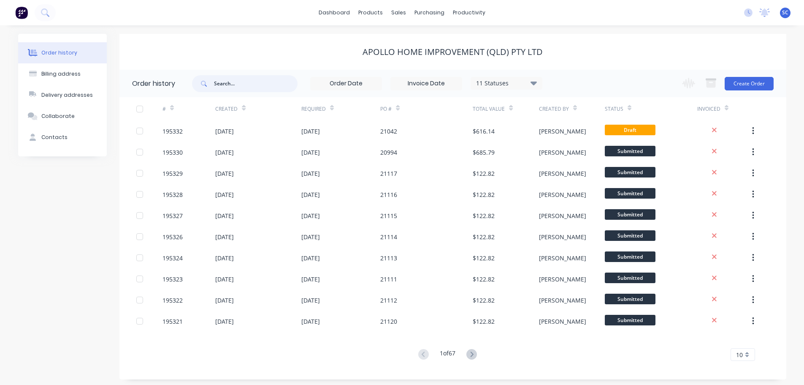
click at [223, 81] on input "text" at bounding box center [256, 83] width 84 height 17
type input "20933"
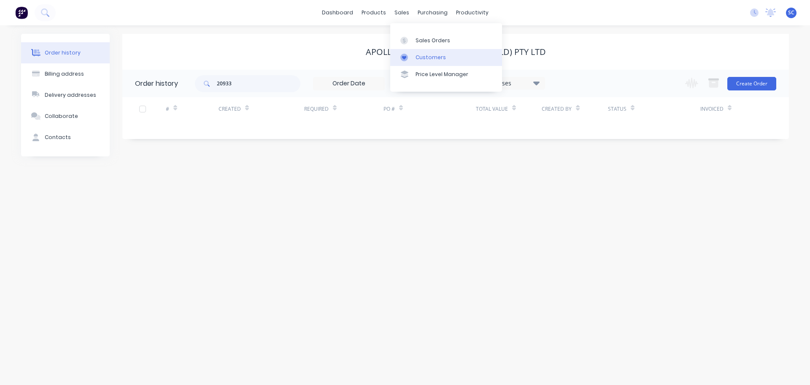
click at [428, 56] on div "Customers" at bounding box center [431, 58] width 30 height 8
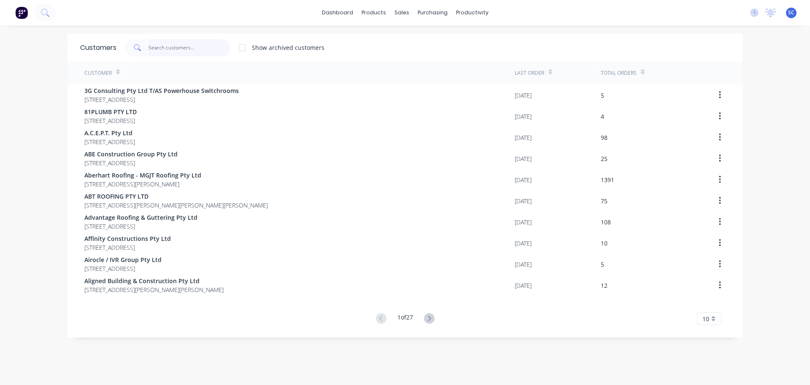
click at [170, 48] on input "text" at bounding box center [190, 47] width 82 height 17
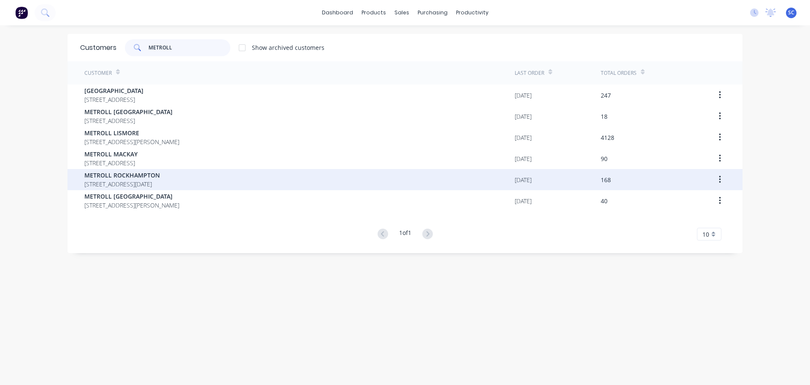
type input "METROLL"
click at [119, 174] on span "METROLL ROCKHAMPTON" at bounding box center [122, 175] width 76 height 9
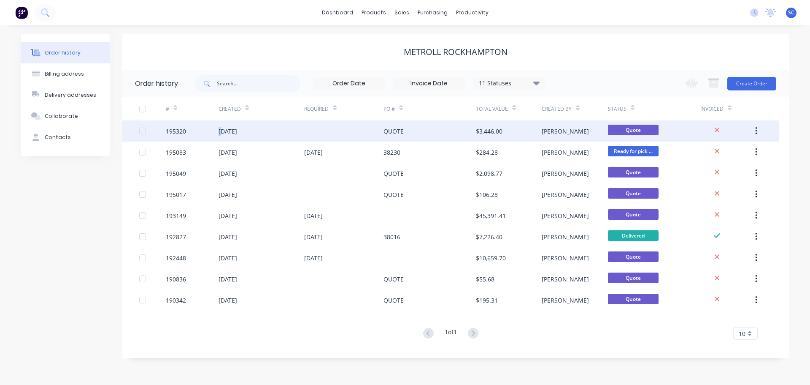
click at [220, 129] on div "13 Oct 2025" at bounding box center [228, 131] width 19 height 9
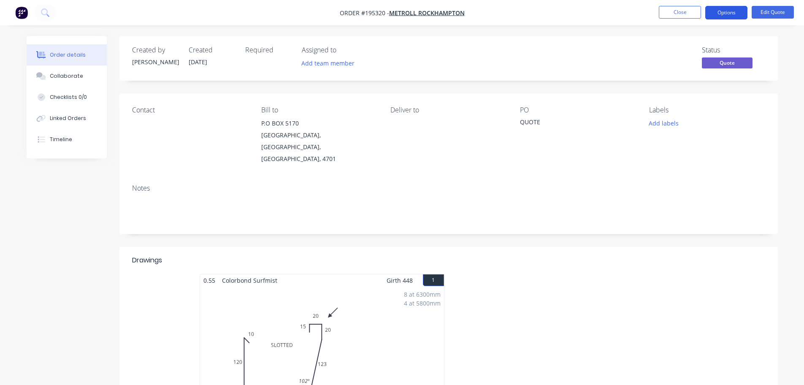
click at [723, 9] on button "Options" at bounding box center [726, 13] width 42 height 14
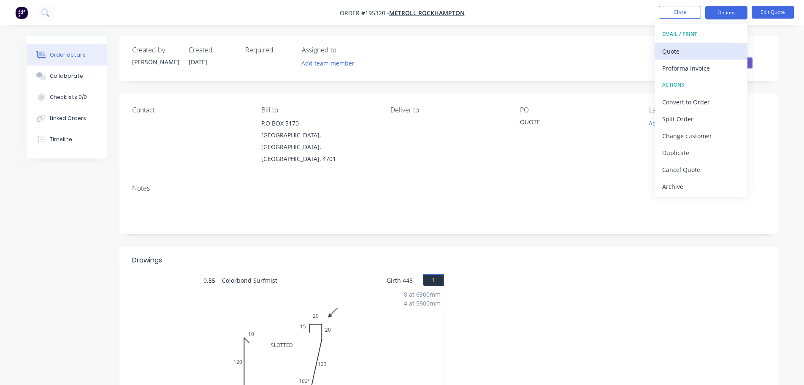
click at [679, 51] on div "Quote" at bounding box center [701, 51] width 78 height 12
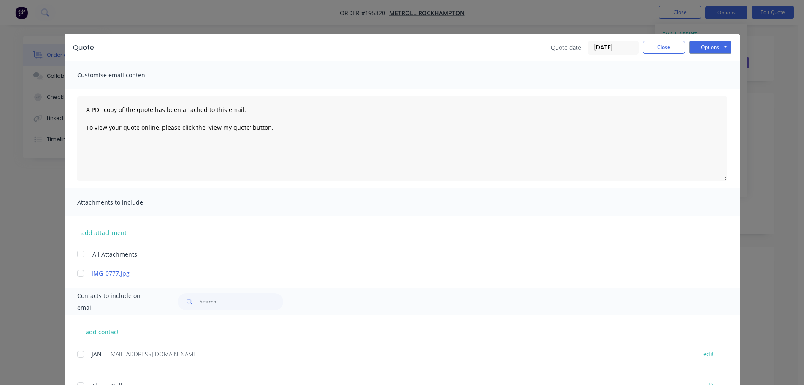
click at [81, 255] on div at bounding box center [80, 253] width 17 height 17
click at [710, 44] on button "Options" at bounding box center [710, 47] width 42 height 13
click at [705, 79] on button "Print" at bounding box center [716, 76] width 54 height 14
click at [661, 44] on button "Close" at bounding box center [664, 47] width 42 height 13
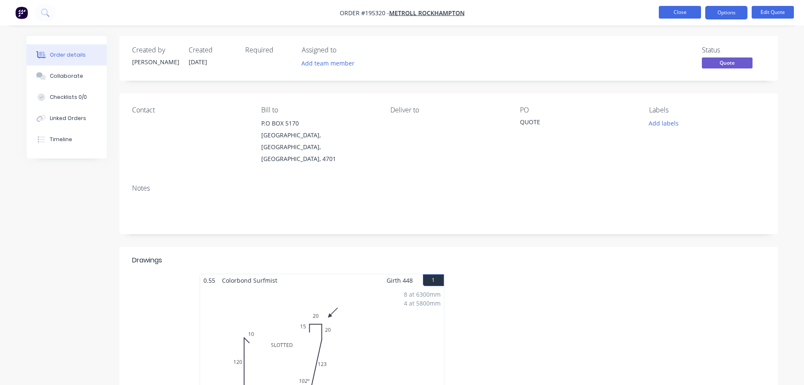
click at [685, 10] on button "Close" at bounding box center [680, 12] width 42 height 13
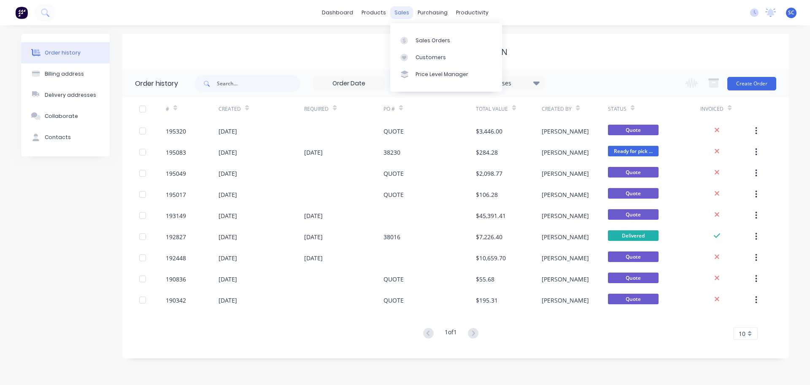
click at [405, 11] on div "sales" at bounding box center [401, 12] width 23 height 13
click at [435, 57] on div "Customers" at bounding box center [431, 58] width 30 height 8
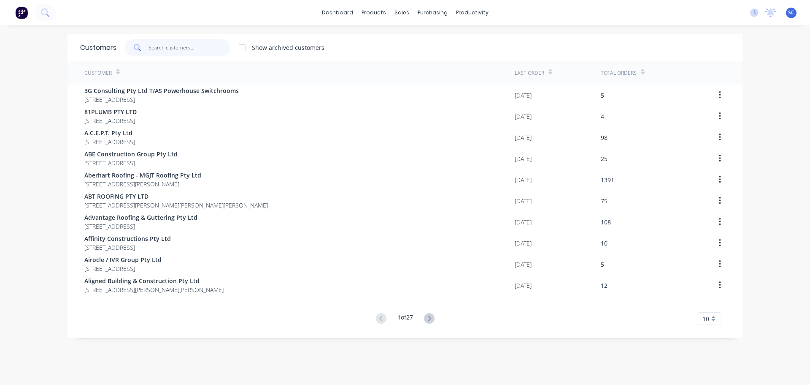
click at [173, 49] on input "text" at bounding box center [190, 47] width 82 height 17
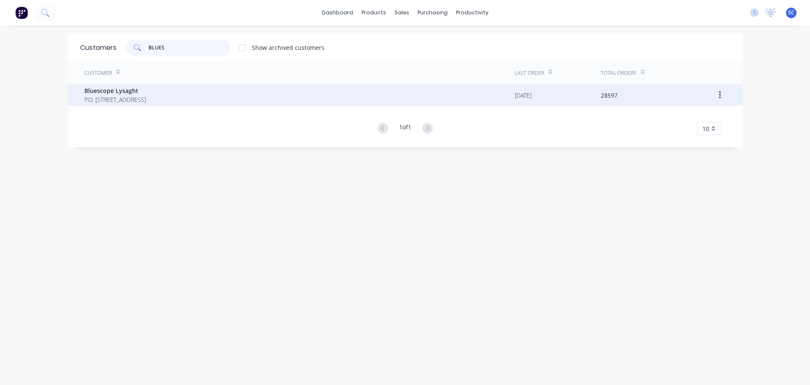
type input "BLUES"
click at [139, 92] on span "Bluescope Lysaght" at bounding box center [115, 90] width 62 height 9
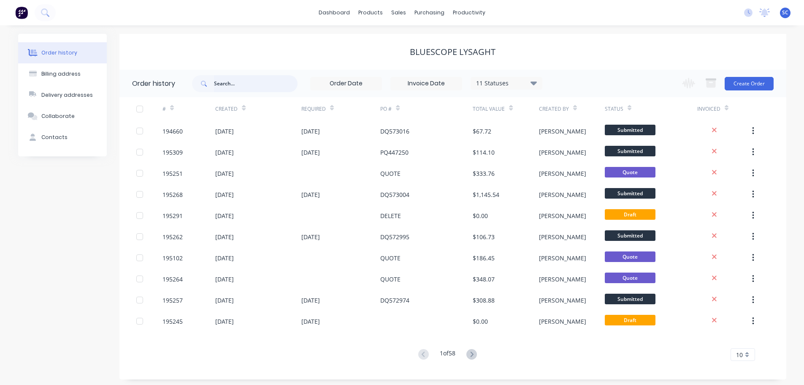
click at [241, 87] on input "text" at bounding box center [256, 83] width 84 height 17
type input "194674"
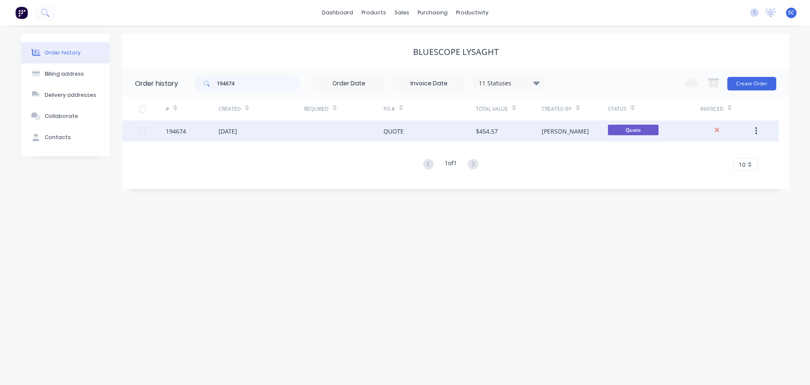
click at [236, 129] on div "03 Oct 2025" at bounding box center [228, 131] width 19 height 9
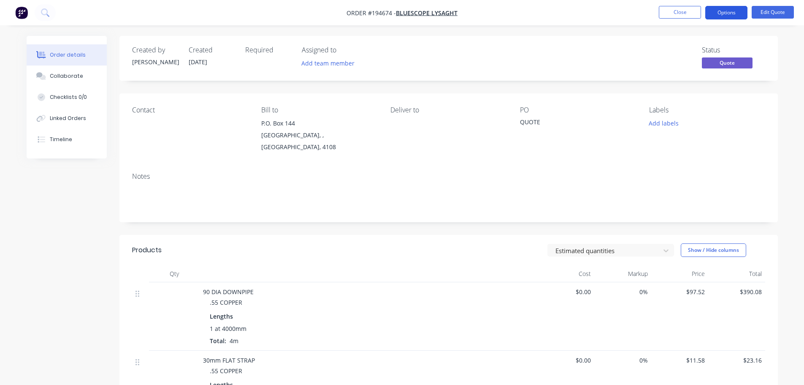
click at [731, 10] on button "Options" at bounding box center [726, 13] width 42 height 14
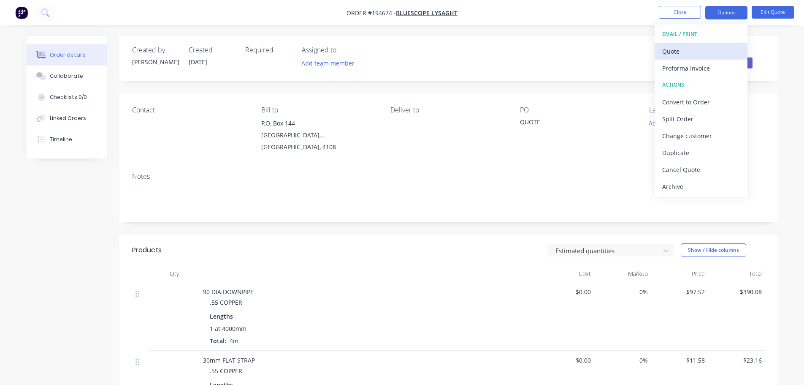
click at [685, 52] on div "Quote" at bounding box center [701, 51] width 78 height 12
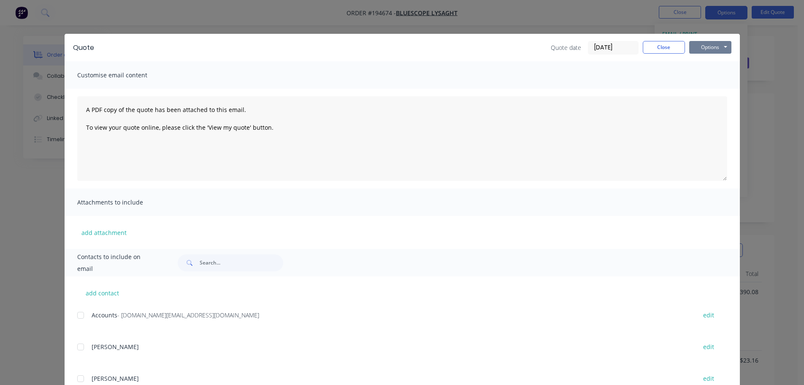
click at [707, 46] on button "Options" at bounding box center [710, 47] width 42 height 13
click at [710, 76] on button "Print" at bounding box center [716, 76] width 54 height 14
click at [658, 51] on button "Close" at bounding box center [664, 47] width 42 height 13
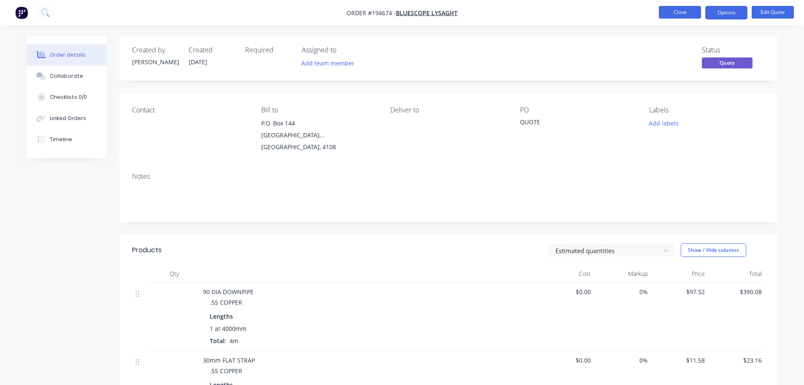
click at [677, 8] on button "Close" at bounding box center [680, 12] width 42 height 13
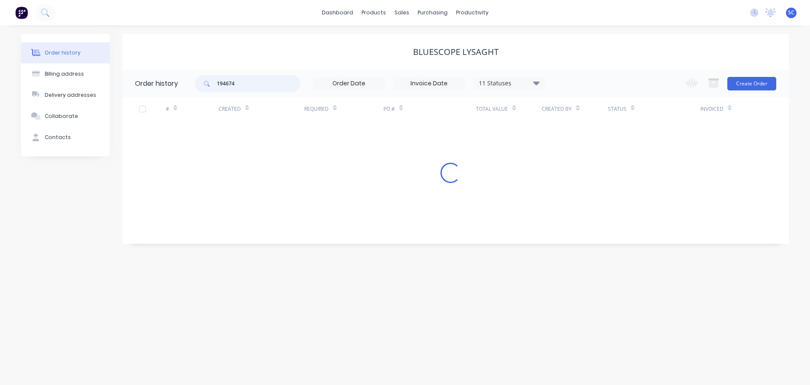
drag, startPoint x: 253, startPoint y: 84, endPoint x: 212, endPoint y: 86, distance: 40.5
click at [212, 86] on div "194674" at bounding box center [248, 83] width 106 height 17
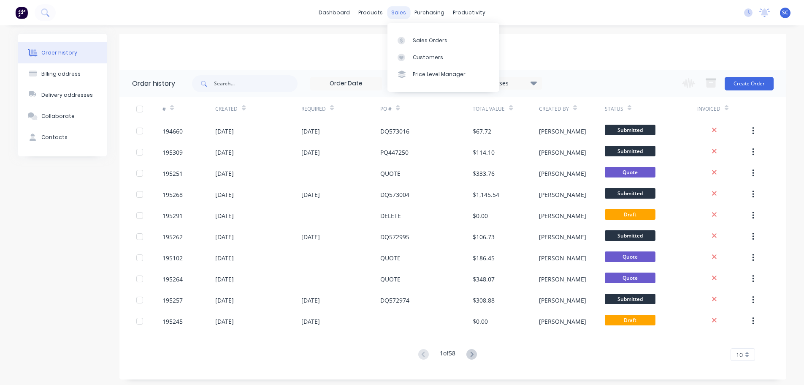
click at [392, 8] on div "sales" at bounding box center [398, 12] width 23 height 13
click at [428, 54] on div "Customers" at bounding box center [428, 58] width 30 height 8
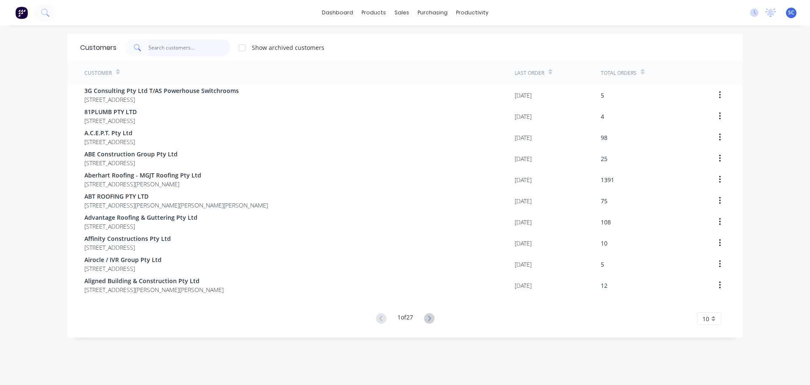
click at [157, 49] on input "text" at bounding box center [190, 47] width 82 height 17
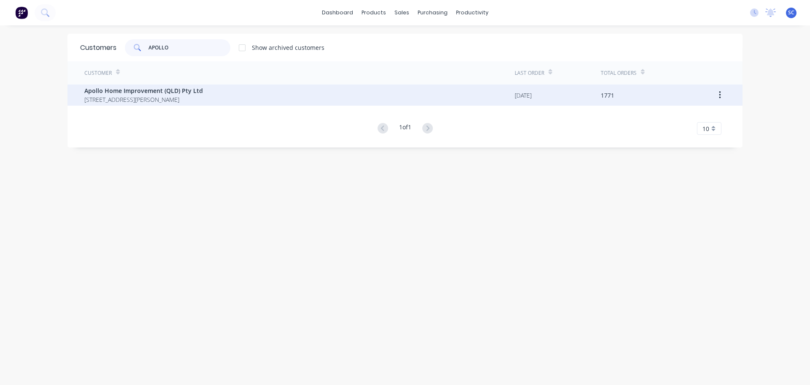
type input "APOLLO"
click at [149, 98] on span "29 Corymbia Place Parkinson Australia 4115" at bounding box center [143, 99] width 119 height 9
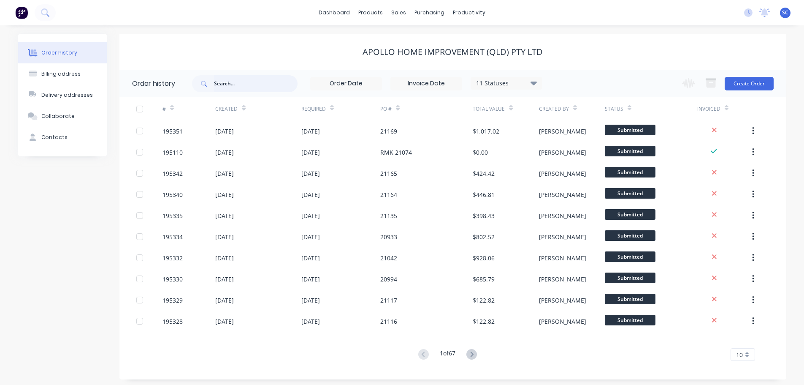
click at [228, 86] on input "text" at bounding box center [256, 83] width 84 height 17
type input "21171"
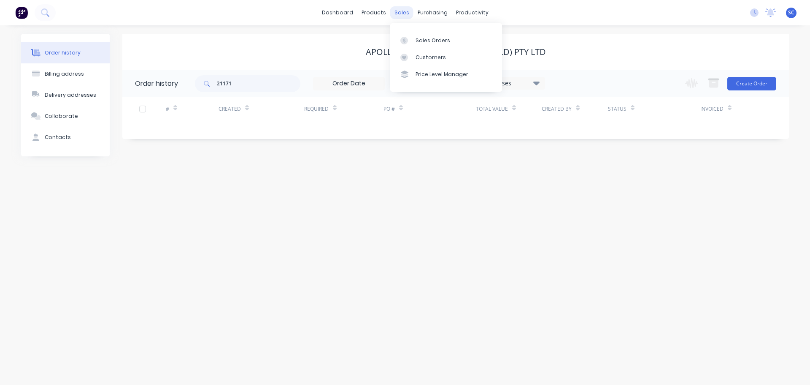
click at [401, 11] on div "sales" at bounding box center [401, 12] width 23 height 13
click at [428, 57] on div "Customers" at bounding box center [431, 58] width 30 height 8
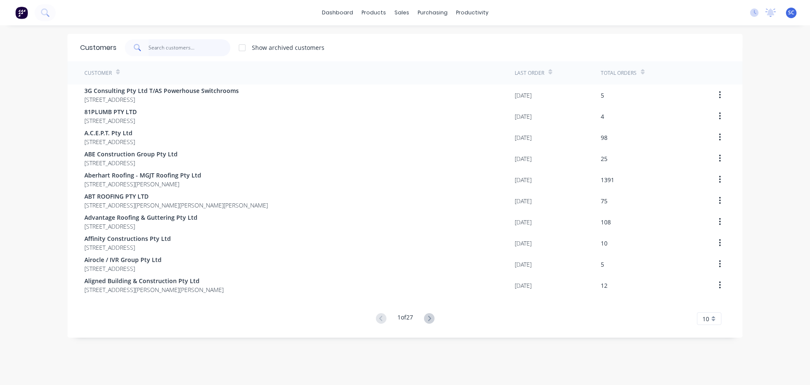
click at [165, 43] on input "text" at bounding box center [190, 47] width 82 height 17
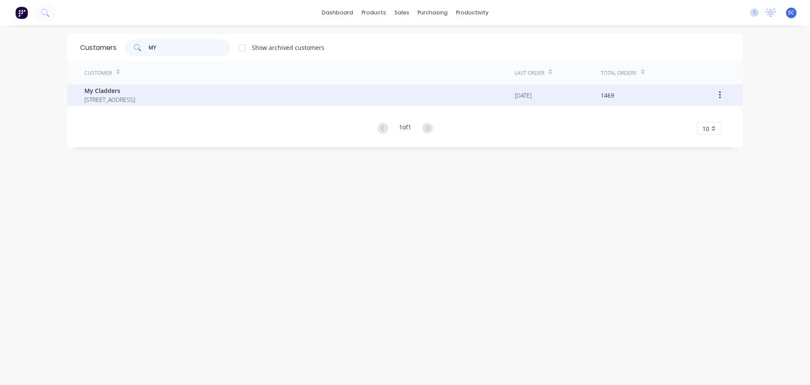
type input "MY"
click at [117, 87] on span "My Cladders" at bounding box center [109, 90] width 51 height 9
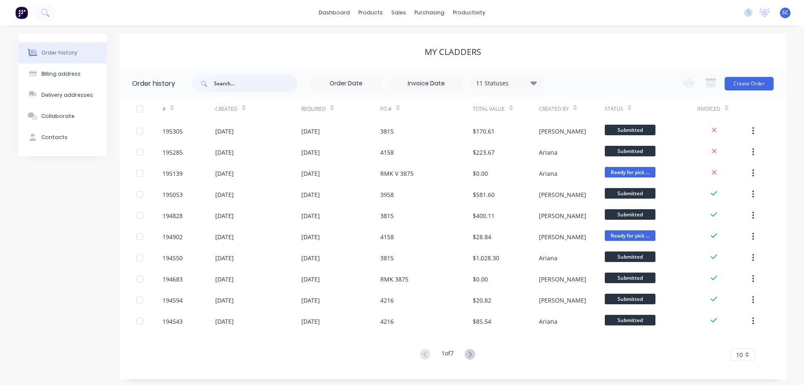
click at [229, 84] on input "text" at bounding box center [256, 83] width 84 height 17
type input "4158"
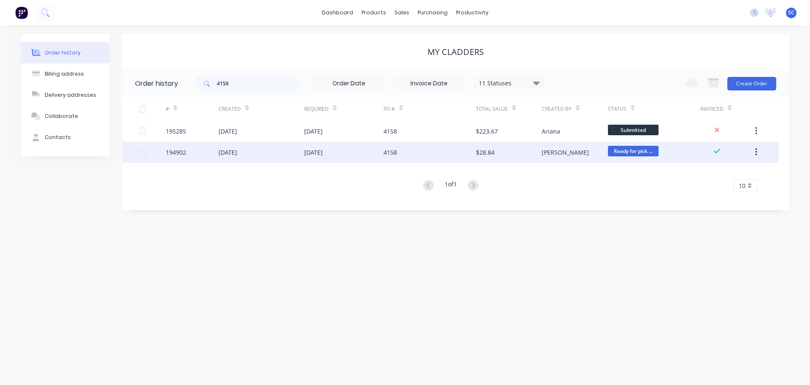
click at [360, 153] on div "08 Oct 2025" at bounding box center [343, 151] width 79 height 21
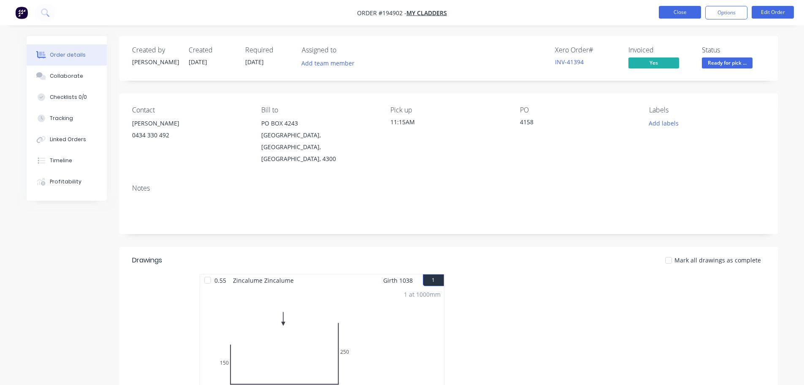
click at [683, 11] on button "Close" at bounding box center [680, 12] width 42 height 13
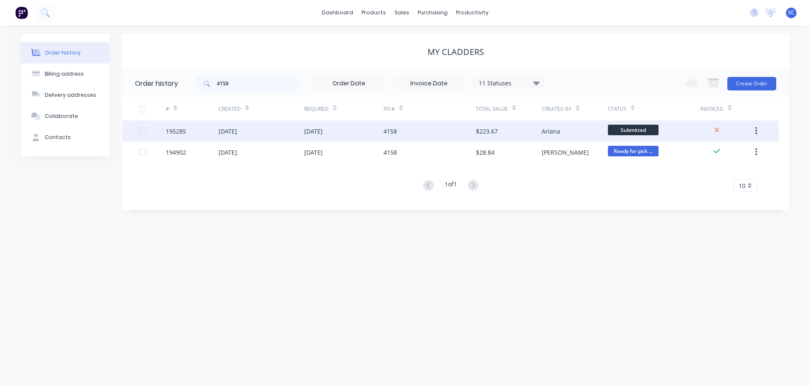
click at [323, 129] on div "13 Oct 2025" at bounding box center [313, 131] width 19 height 9
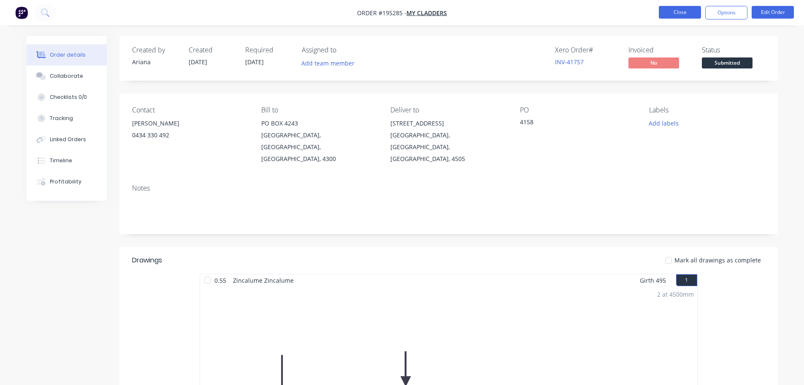
click at [677, 12] on button "Close" at bounding box center [680, 12] width 42 height 13
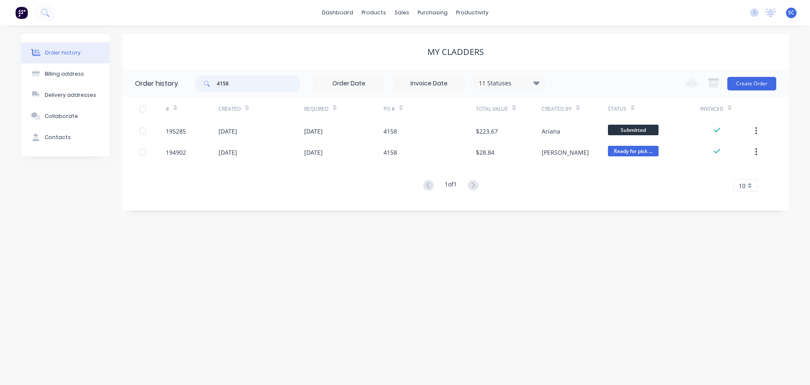
drag, startPoint x: 244, startPoint y: 80, endPoint x: 188, endPoint y: 84, distance: 56.3
click at [188, 84] on header "Order history 4158 11 Statuses Invoice Status Invoiced Not Invoiced Partial Ord…" at bounding box center [455, 83] width 667 height 27
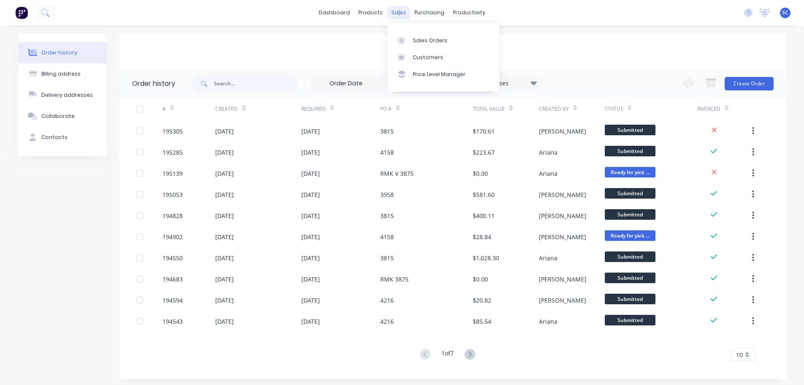
click at [398, 11] on div "sales" at bounding box center [398, 12] width 23 height 13
click at [430, 60] on div "Customers" at bounding box center [428, 58] width 30 height 8
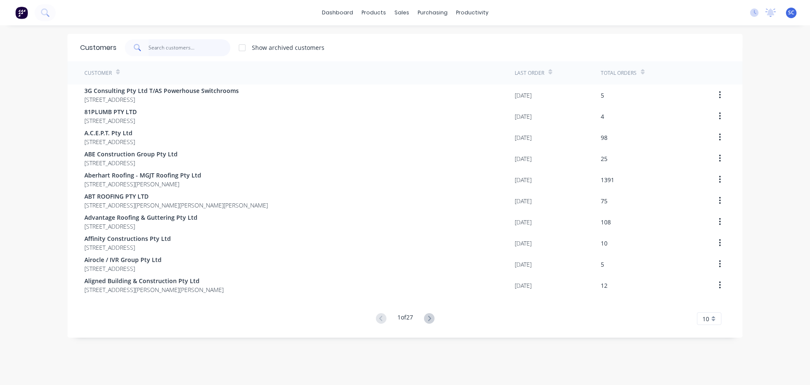
click at [156, 45] on input "text" at bounding box center [190, 47] width 82 height 17
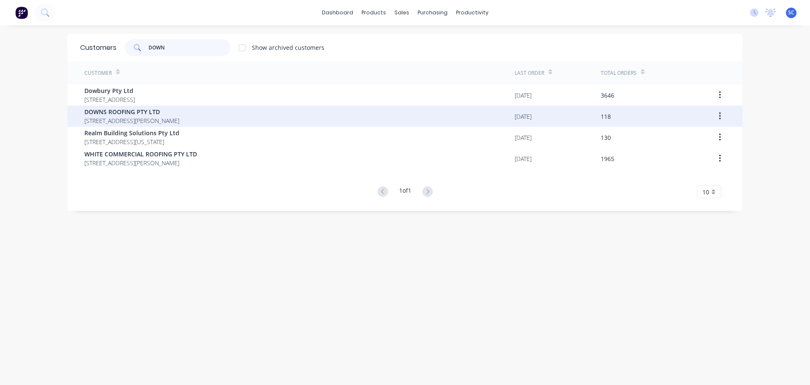
type input "DOWN"
click at [110, 115] on span "DOWNS ROOFING PTY LTD" at bounding box center [131, 111] width 95 height 9
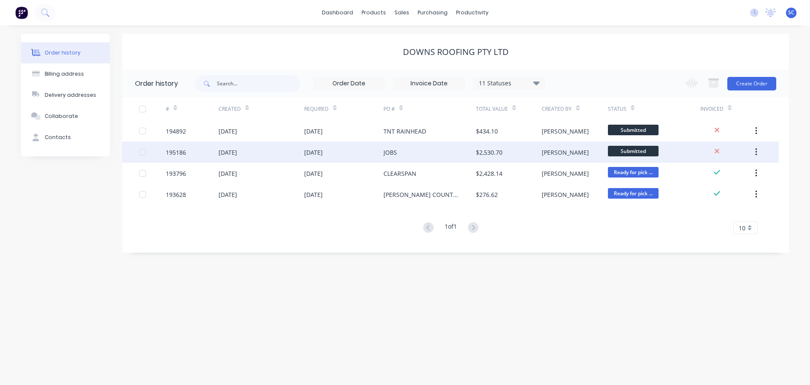
click at [309, 154] on div "14 Oct 2025" at bounding box center [313, 152] width 19 height 9
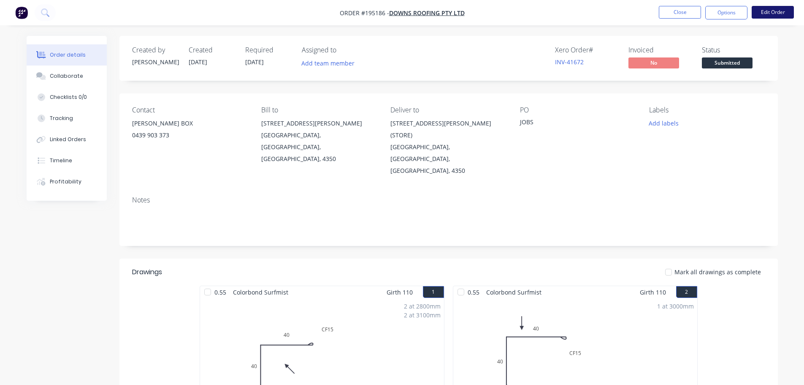
click at [770, 9] on button "Edit Order" at bounding box center [773, 12] width 42 height 13
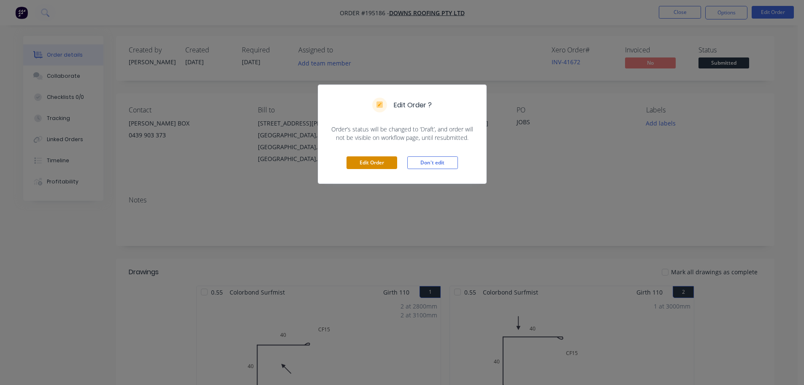
click at [372, 165] on button "Edit Order" at bounding box center [372, 162] width 51 height 13
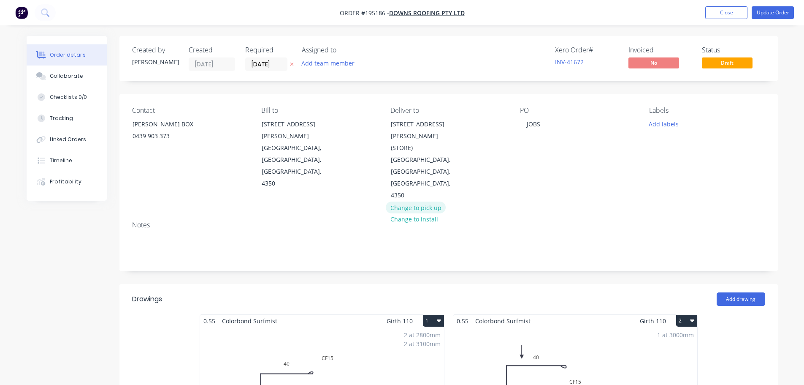
click at [406, 201] on button "Change to pick up" at bounding box center [416, 206] width 60 height 11
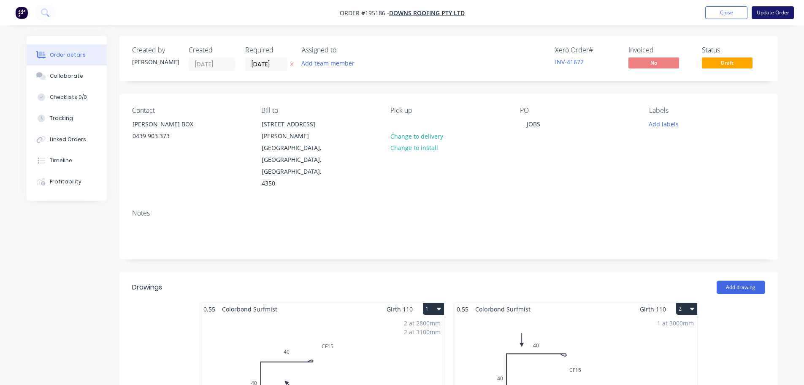
click at [774, 11] on button "Update Order" at bounding box center [773, 12] width 42 height 13
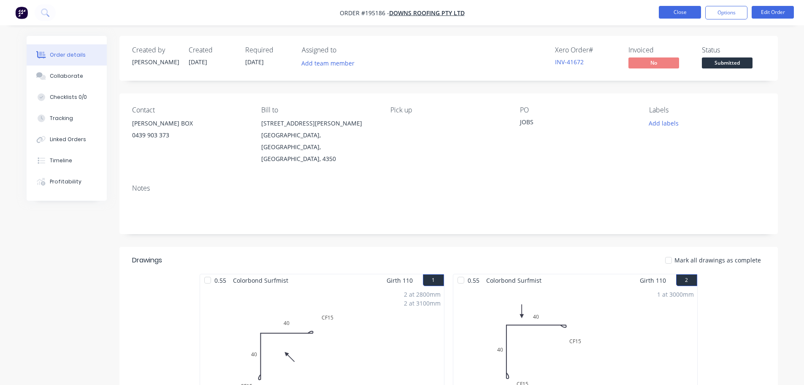
click at [679, 13] on button "Close" at bounding box center [680, 12] width 42 height 13
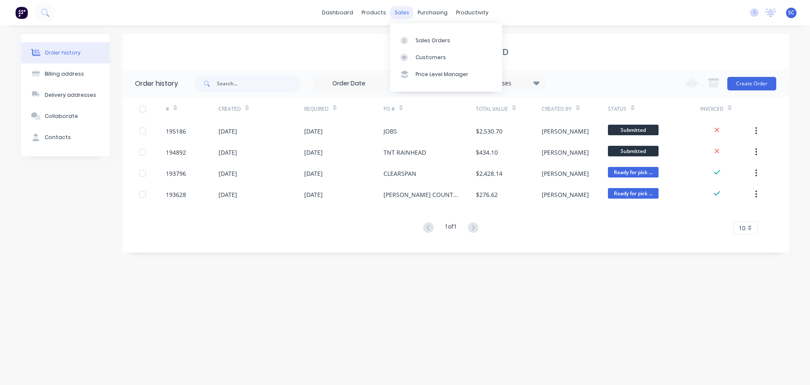
click at [400, 13] on div "sales" at bounding box center [401, 12] width 23 height 13
click at [427, 56] on div "Customers" at bounding box center [431, 58] width 30 height 8
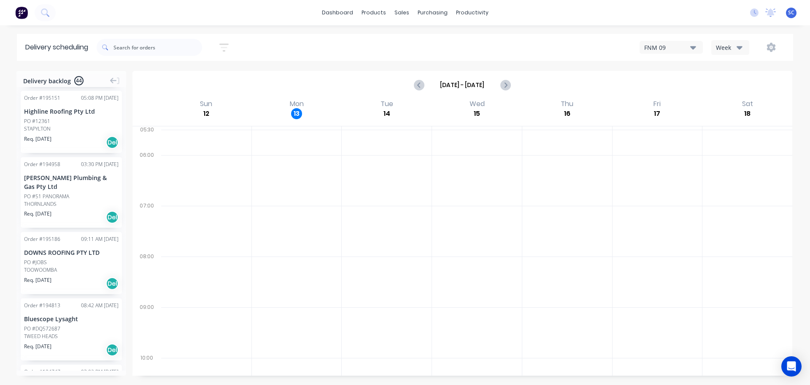
scroll to position [2704, 0]
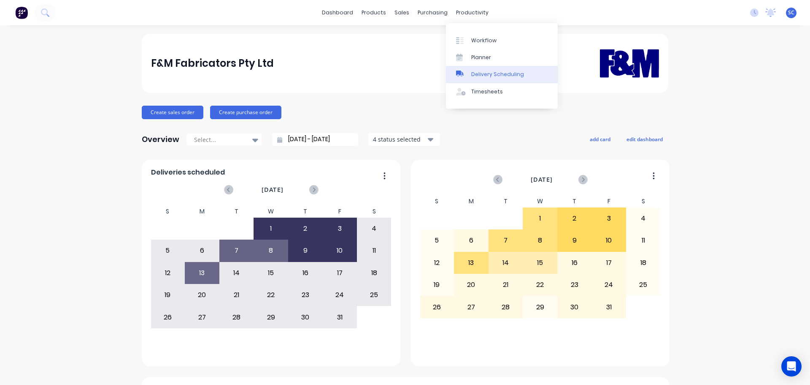
click at [496, 72] on div "Delivery Scheduling" at bounding box center [497, 74] width 53 height 8
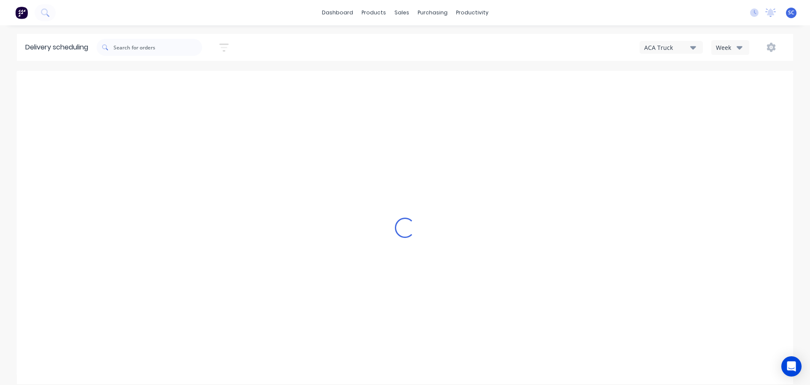
click at [740, 45] on icon "button" at bounding box center [740, 47] width 6 height 9
click at [732, 87] on div "Vehicle" at bounding box center [754, 86] width 84 height 17
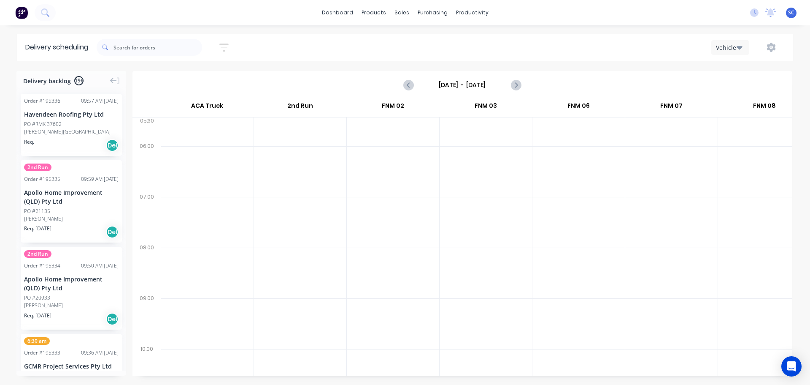
click at [450, 86] on input "Sunday - 12/10/25" at bounding box center [463, 85] width 84 height 13
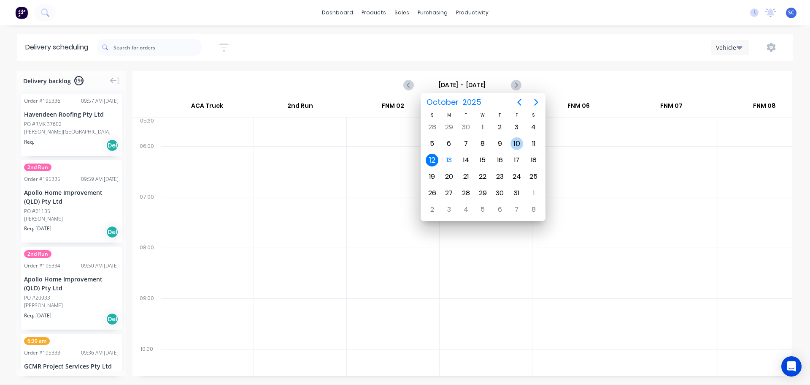
click at [518, 144] on div "10" at bounding box center [517, 143] width 13 height 13
type input "Friday - 10/10/25"
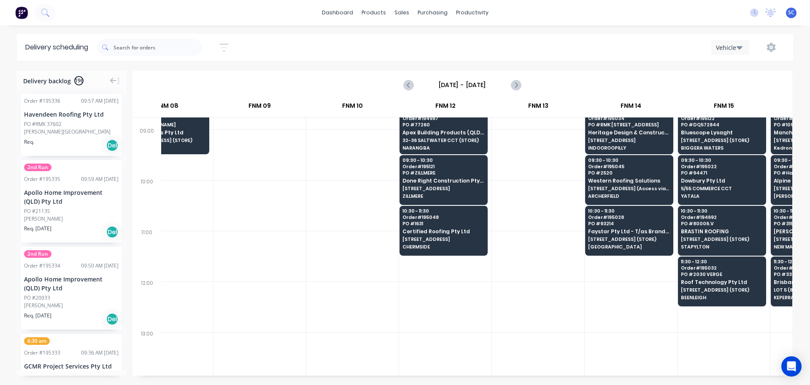
scroll to position [0, 598]
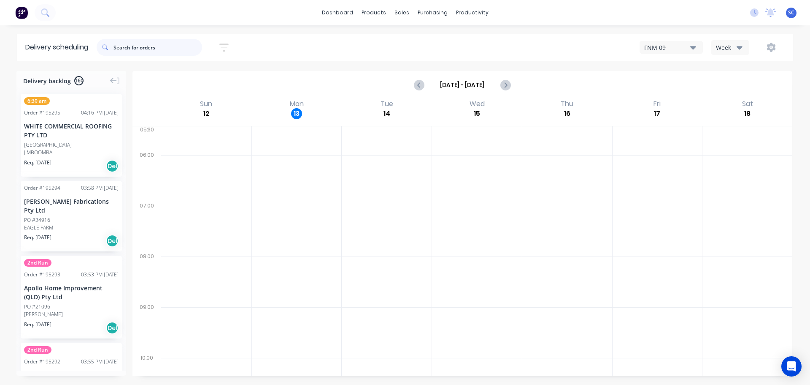
click at [142, 47] on input "text" at bounding box center [158, 47] width 89 height 17
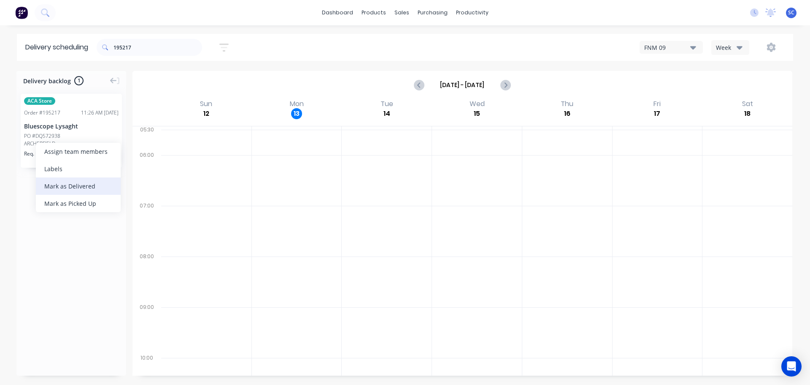
click at [76, 185] on div "Mark as Delivered" at bounding box center [78, 185] width 85 height 17
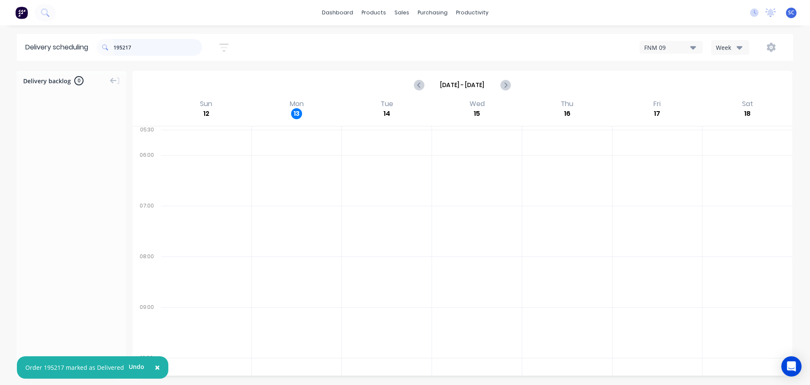
click at [134, 48] on input "195217" at bounding box center [158, 47] width 89 height 17
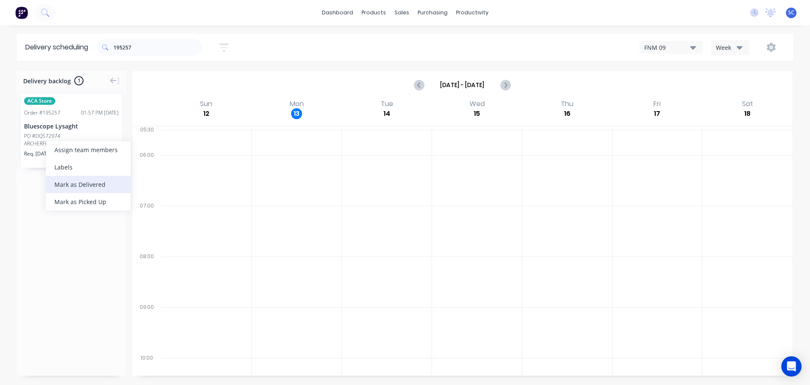
click at [73, 184] on div "Mark as Delivered" at bounding box center [88, 184] width 85 height 17
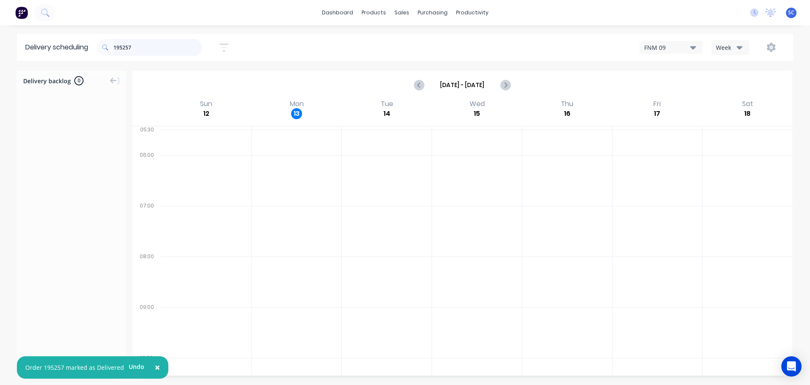
click at [139, 44] on input "195257" at bounding box center [158, 47] width 89 height 17
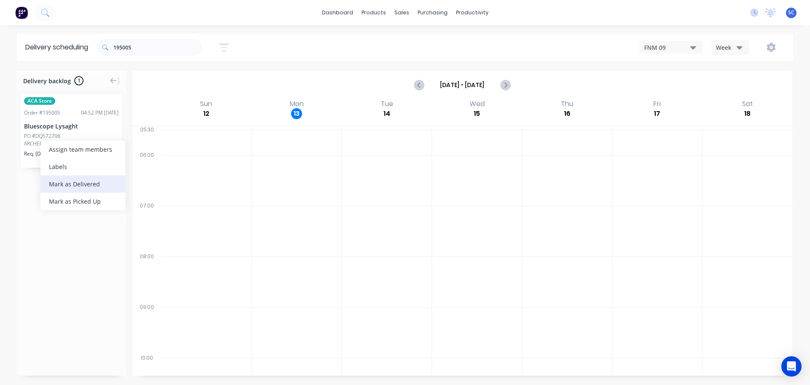
click at [76, 184] on div "Mark as Delivered" at bounding box center [83, 183] width 85 height 17
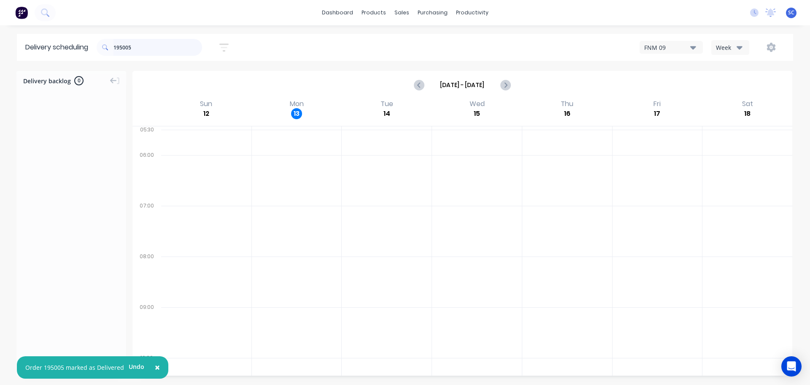
click at [136, 49] on input "195005" at bounding box center [158, 47] width 89 height 17
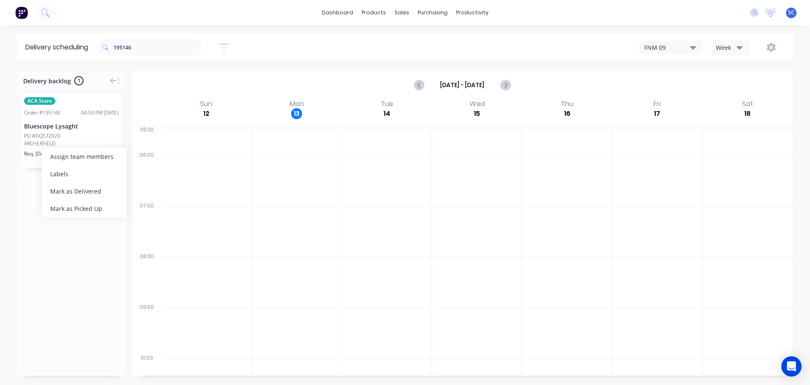
click at [61, 190] on div "Mark as Delivered" at bounding box center [84, 190] width 85 height 17
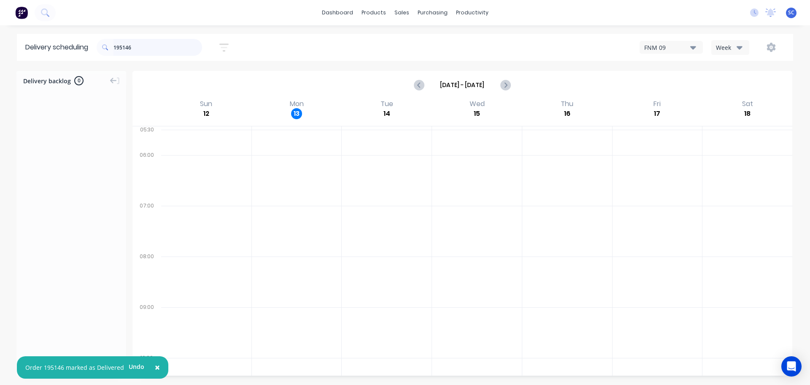
click at [139, 46] on input "195146" at bounding box center [158, 47] width 89 height 17
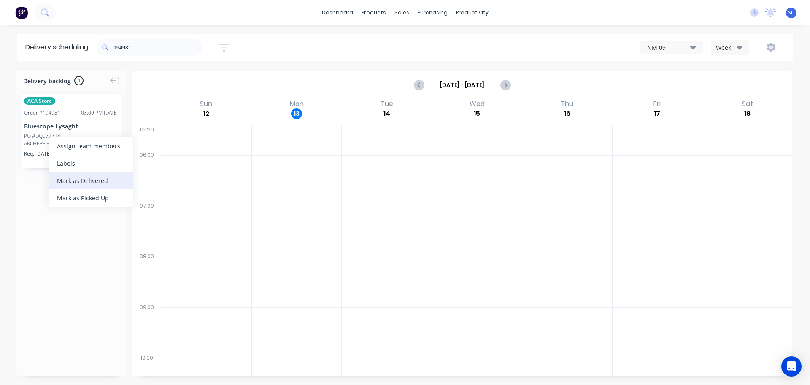
click at [87, 180] on div "Mark as Delivered" at bounding box center [91, 180] width 85 height 17
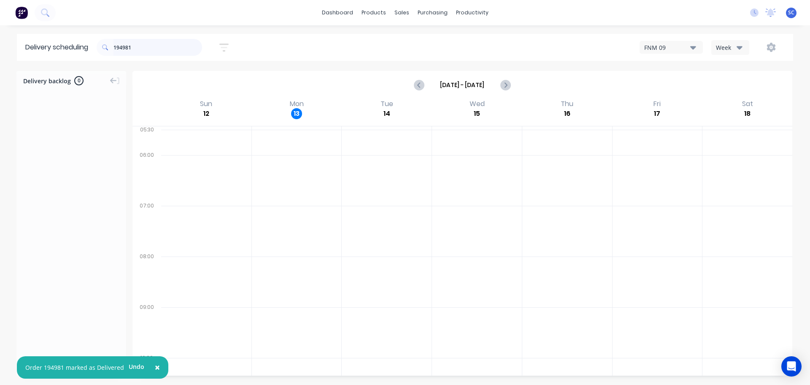
click at [141, 47] on input "194981" at bounding box center [158, 47] width 89 height 17
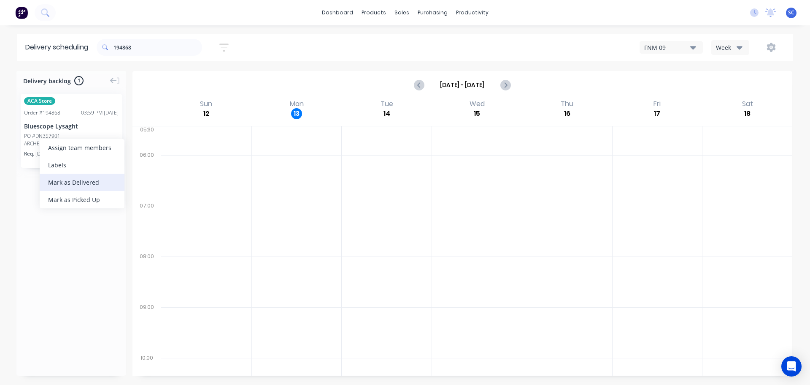
click at [78, 180] on div "Mark as Delivered" at bounding box center [82, 181] width 85 height 17
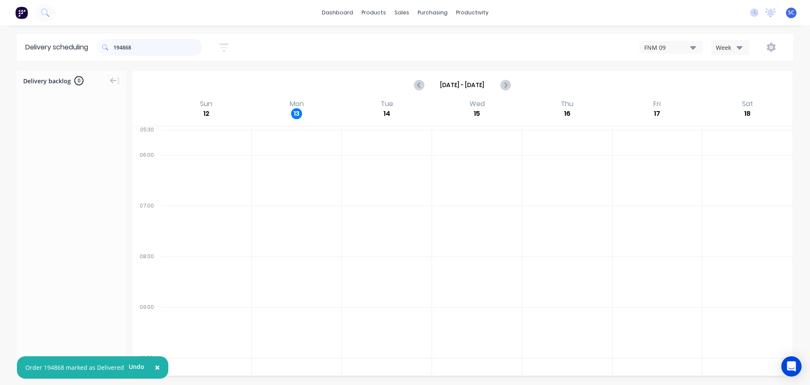
click at [134, 46] on input "194868" at bounding box center [158, 47] width 89 height 17
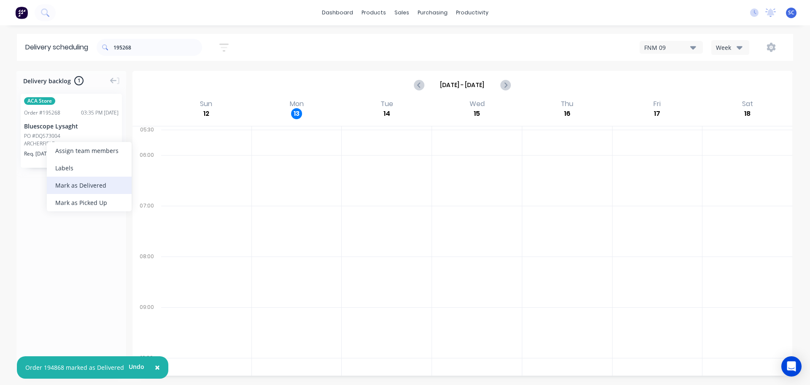
click at [88, 184] on div "Mark as Delivered" at bounding box center [89, 184] width 85 height 17
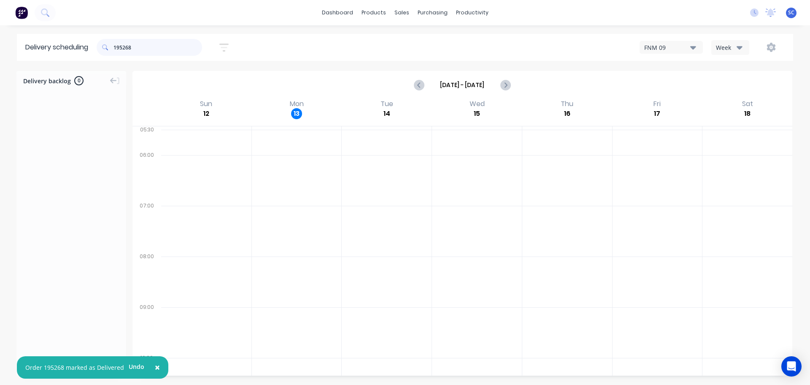
click at [148, 43] on input "195268" at bounding box center [158, 47] width 89 height 17
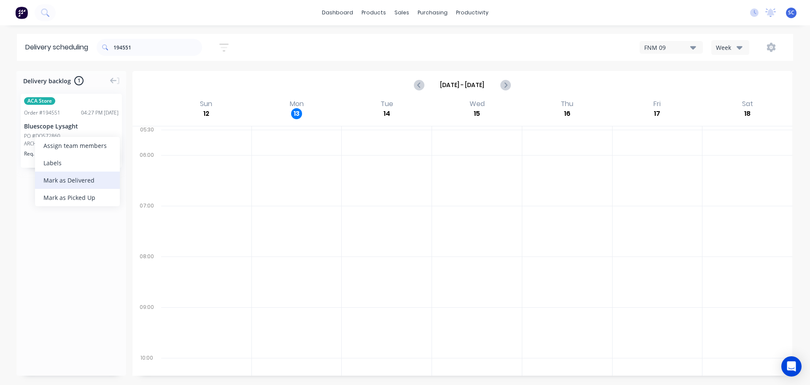
click at [65, 179] on div "Mark as Delivered" at bounding box center [77, 179] width 85 height 17
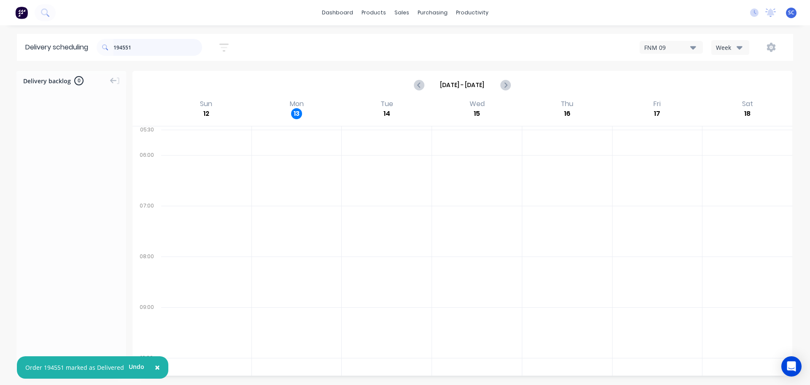
click at [144, 43] on input "194551" at bounding box center [158, 47] width 89 height 17
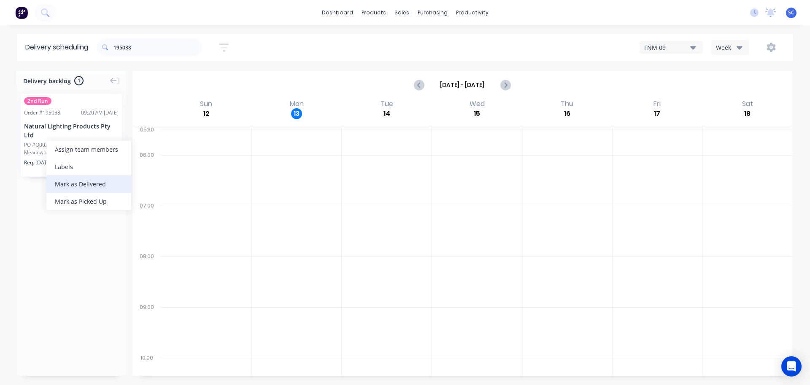
click at [76, 182] on div "Mark as Delivered" at bounding box center [88, 183] width 85 height 17
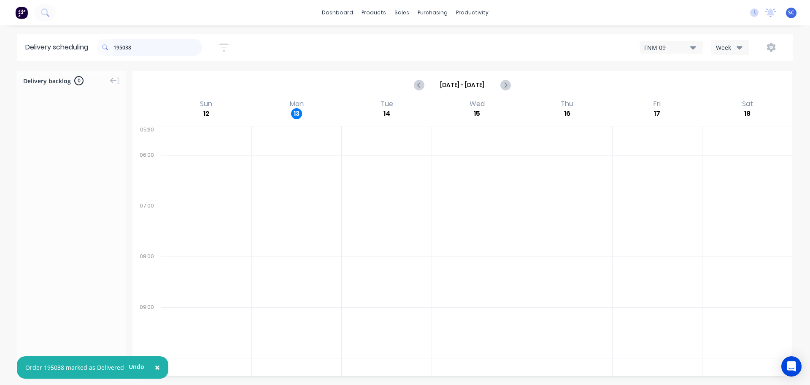
click at [137, 49] on input "195038" at bounding box center [158, 47] width 89 height 17
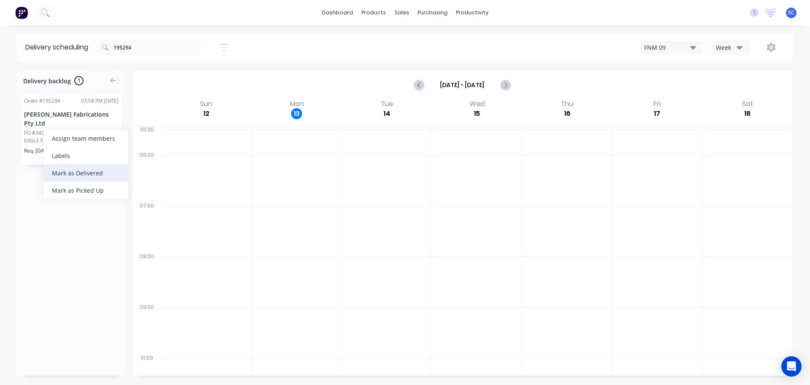
click at [75, 171] on div "Mark as Delivered" at bounding box center [85, 172] width 85 height 17
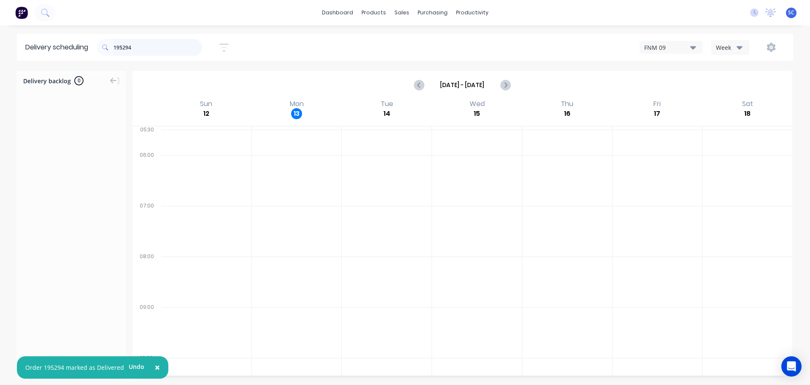
click at [136, 46] on input "195294" at bounding box center [158, 47] width 89 height 17
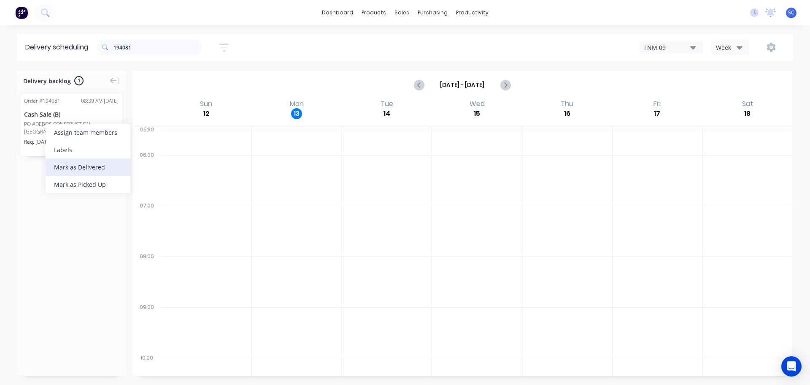
click at [75, 168] on div "Mark as Delivered" at bounding box center [88, 166] width 85 height 17
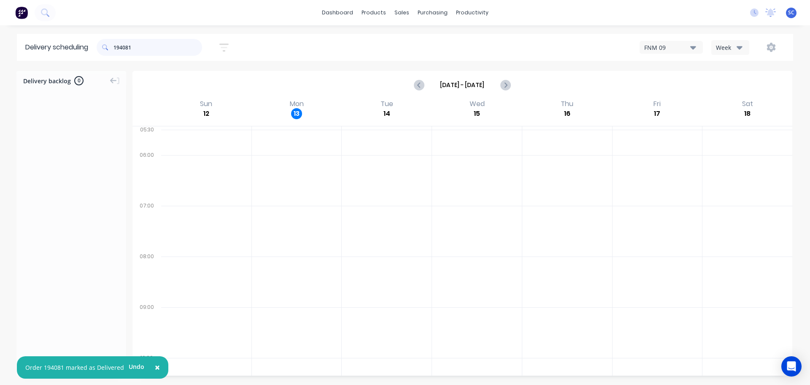
click at [143, 48] on input "194081" at bounding box center [158, 47] width 89 height 17
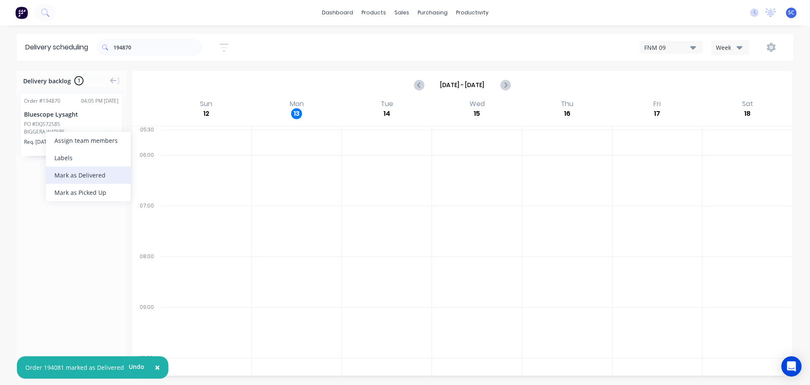
click at [85, 176] on div "Mark as Delivered" at bounding box center [88, 174] width 85 height 17
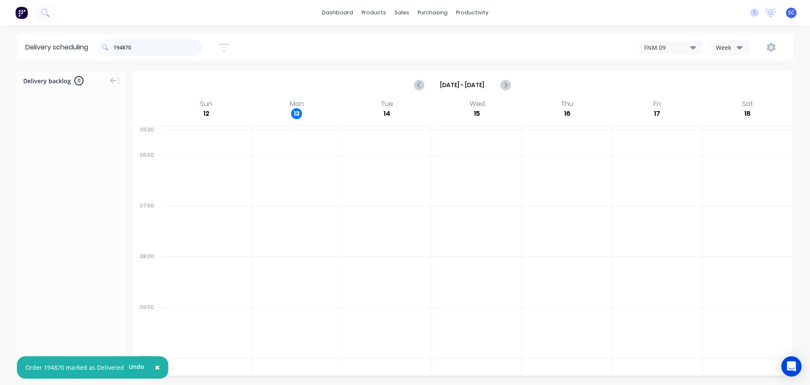
click at [135, 49] on input "194870" at bounding box center [158, 47] width 89 height 17
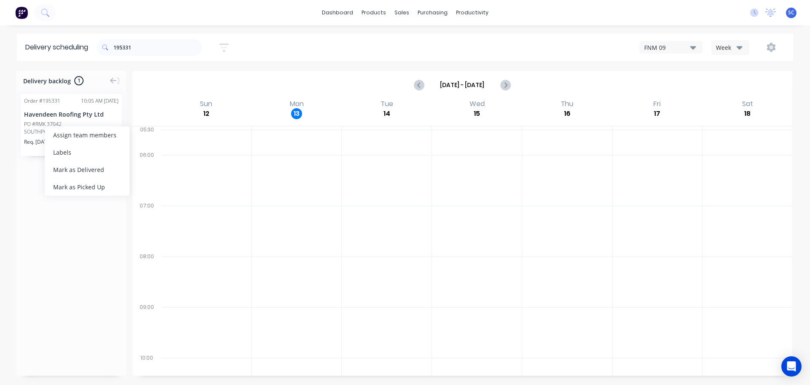
click at [66, 167] on div "Mark as Delivered" at bounding box center [87, 169] width 85 height 17
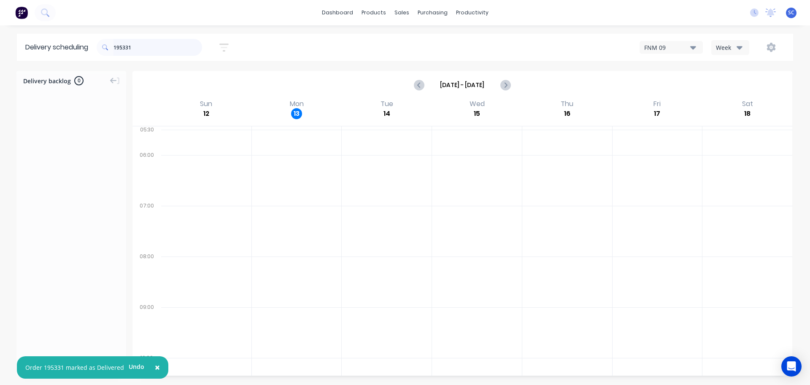
click at [147, 52] on input "195331" at bounding box center [158, 47] width 89 height 17
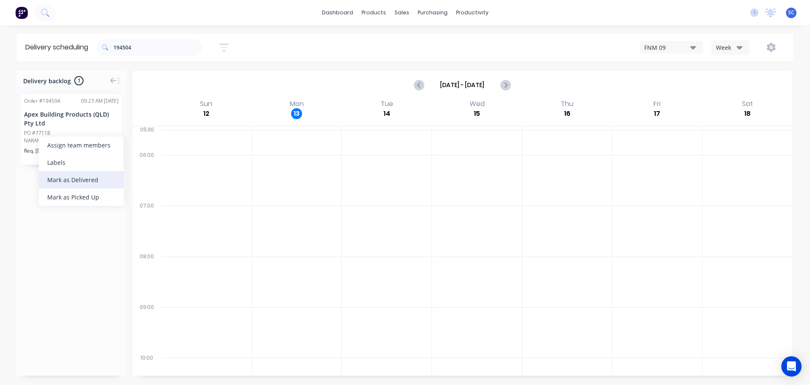
click at [72, 179] on div "Mark as Delivered" at bounding box center [81, 179] width 85 height 17
click at [138, 45] on input "194504" at bounding box center [158, 47] width 89 height 17
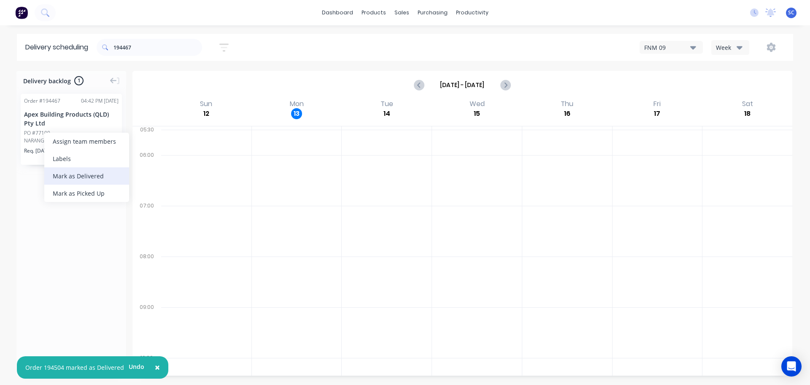
click at [78, 175] on div "Mark as Delivered" at bounding box center [86, 175] width 85 height 17
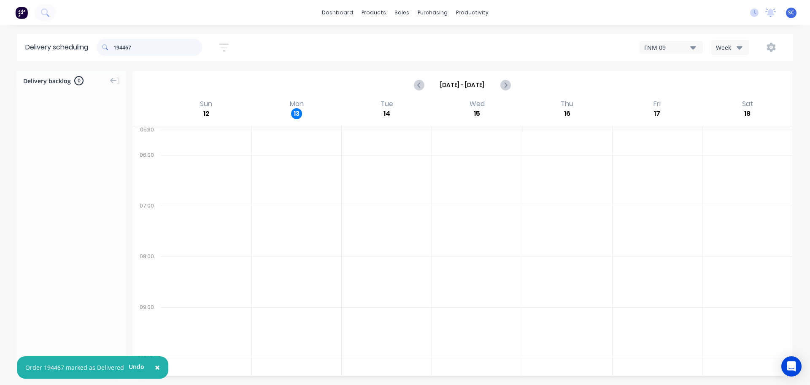
click at [142, 48] on input "194467" at bounding box center [158, 47] width 89 height 17
type input "194712"
click at [72, 178] on div "Mark as Delivered" at bounding box center [84, 179] width 85 height 17
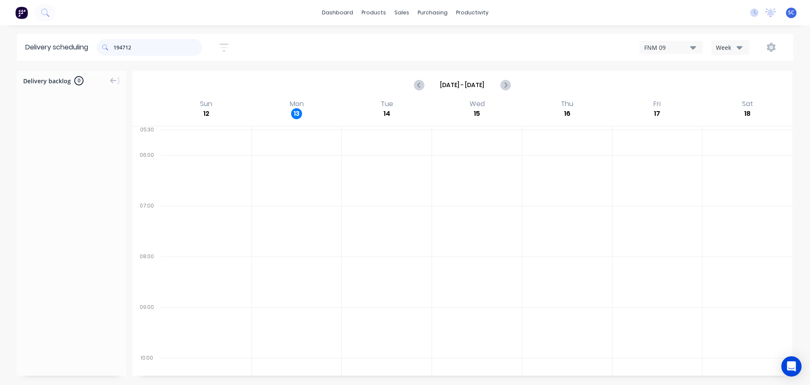
drag, startPoint x: 139, startPoint y: 45, endPoint x: 111, endPoint y: 48, distance: 28.4
click at [107, 48] on div "194712" at bounding box center [150, 47] width 106 height 17
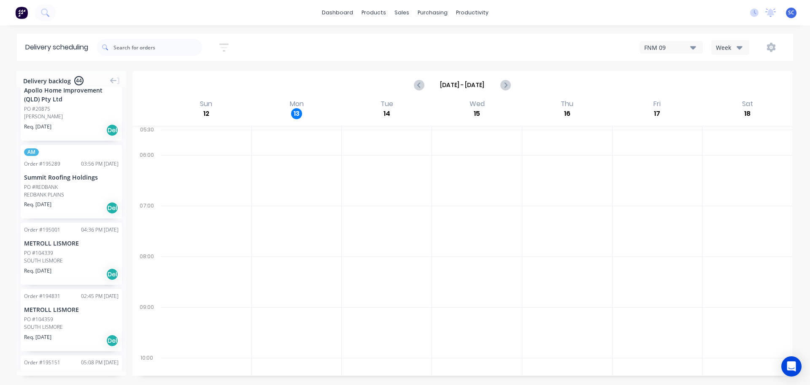
click at [225, 43] on icon "button" at bounding box center [223, 47] width 9 height 8
click at [174, 79] on input "[DATE] - [DATE]" at bounding box center [185, 79] width 79 height 13
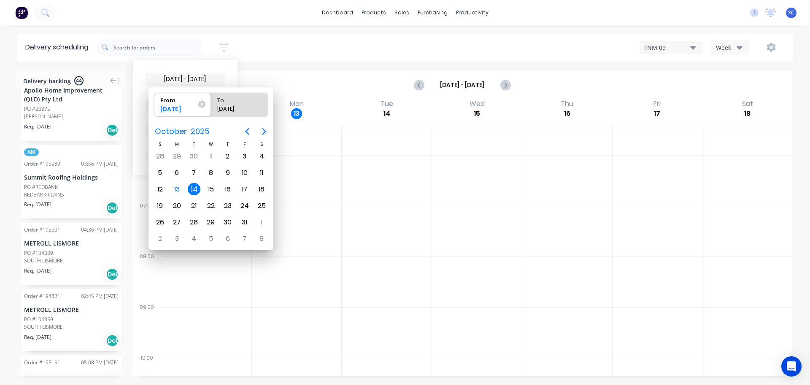
click at [194, 190] on div "14" at bounding box center [194, 189] width 13 height 13
radio input "false"
radio input "true"
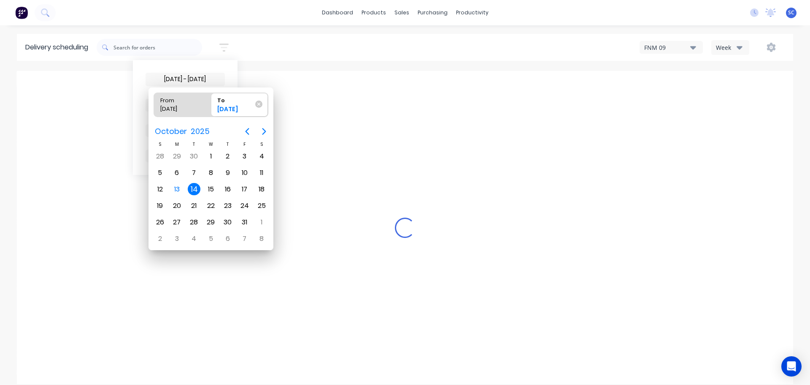
click at [192, 188] on div "14" at bounding box center [194, 189] width 13 height 13
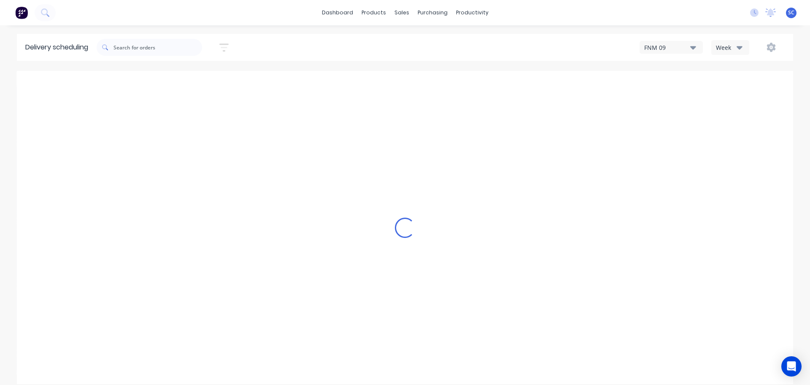
scroll to position [2707, 0]
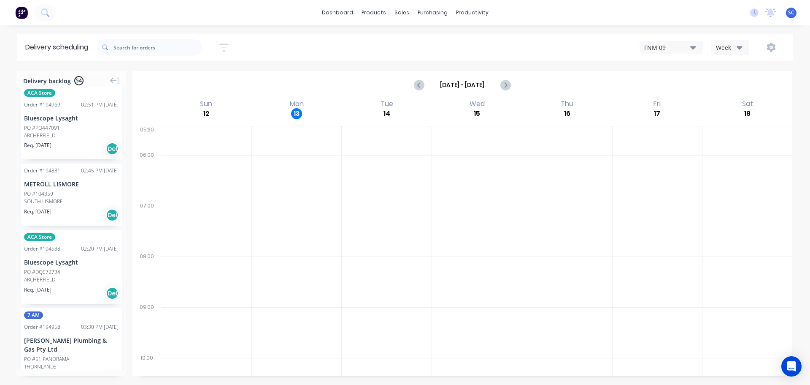
click at [228, 46] on icon "button" at bounding box center [223, 47] width 9 height 11
click at [180, 130] on div "Filter by labels" at bounding box center [180, 130] width 60 height 9
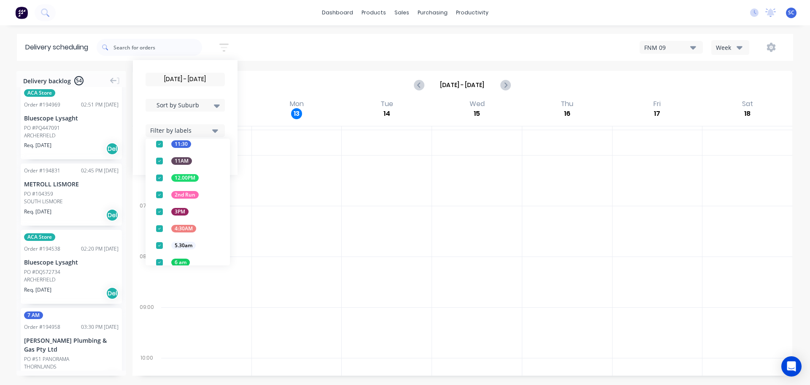
scroll to position [111, 0]
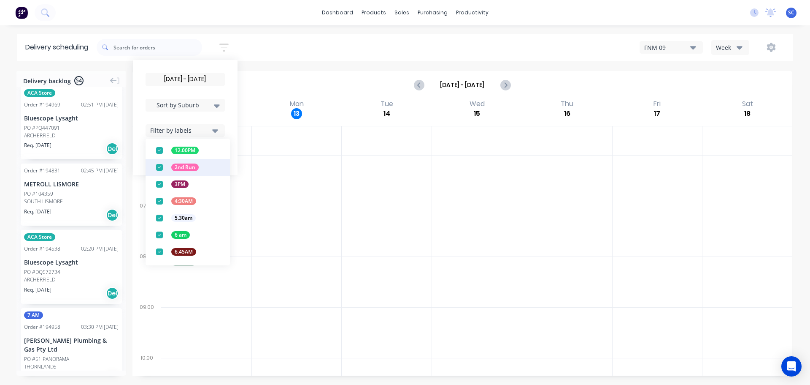
click at [164, 168] on div "button" at bounding box center [159, 167] width 17 height 17
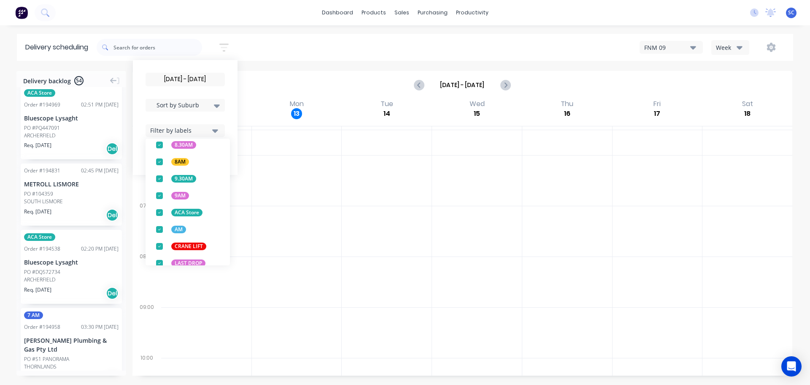
scroll to position [332, 0]
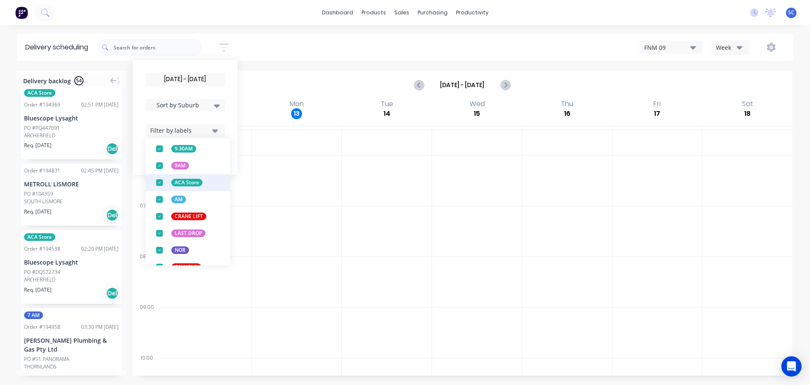
click at [163, 183] on div "button" at bounding box center [159, 182] width 17 height 17
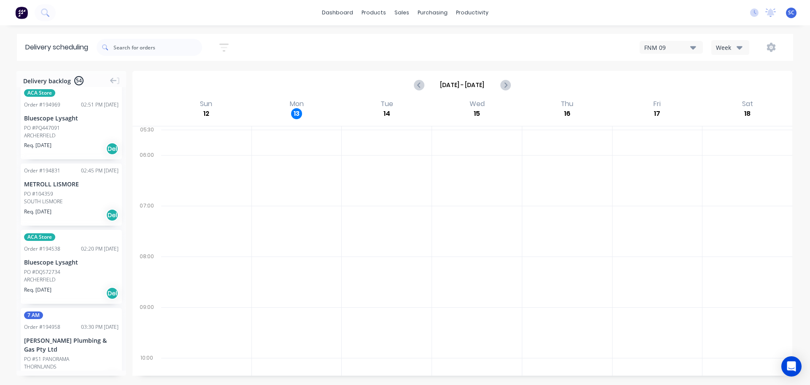
click at [285, 44] on div "[DATE] - [DATE] Sort by Suburb Created date Required date Order number Customer…" at bounding box center [445, 47] width 697 height 24
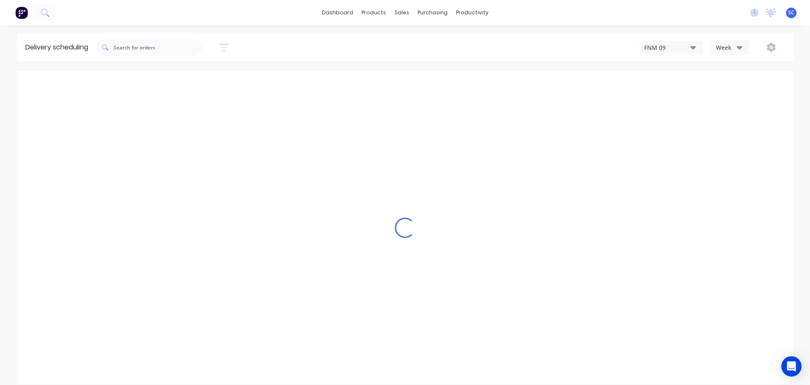
scroll to position [2490, 0]
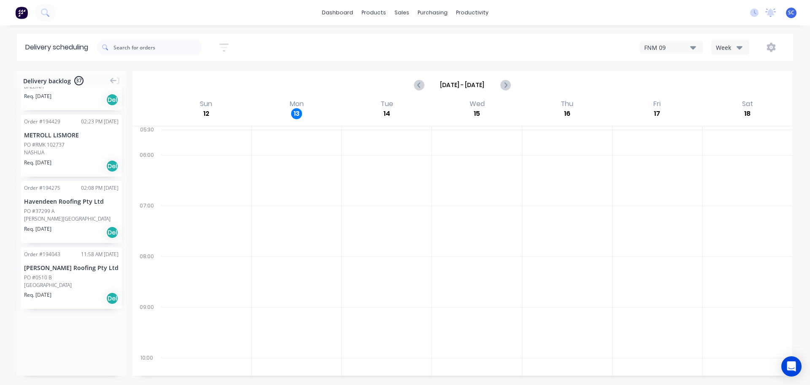
click at [228, 44] on icon "button" at bounding box center [223, 47] width 9 height 11
click at [187, 128] on div "Filter by labels" at bounding box center [180, 130] width 60 height 9
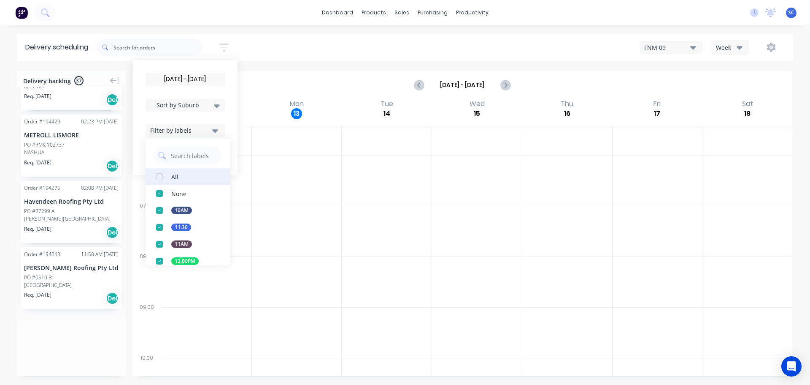
click at [163, 176] on div "button" at bounding box center [159, 176] width 17 height 17
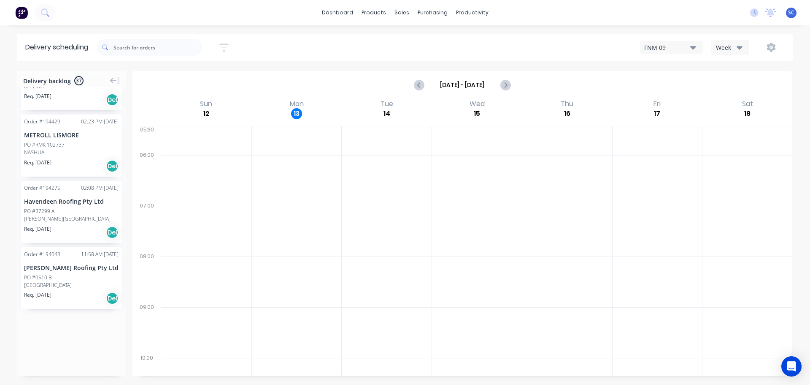
click at [289, 49] on div "[DATE] - [DATE] Sort by Suburb Created date Required date Order number Customer…" at bounding box center [445, 47] width 697 height 24
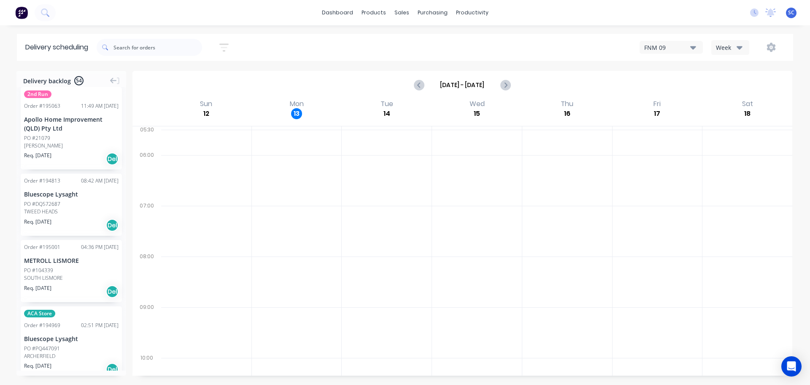
scroll to position [2508, 0]
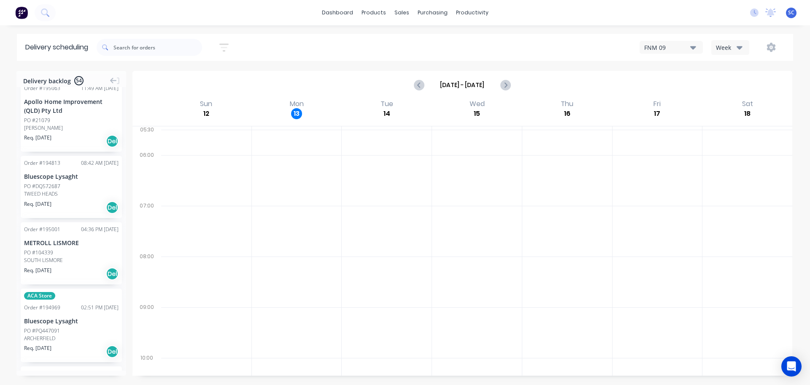
click at [227, 45] on icon "button" at bounding box center [223, 47] width 9 height 11
click at [191, 77] on input "[DATE] - [DATE]" at bounding box center [185, 79] width 79 height 13
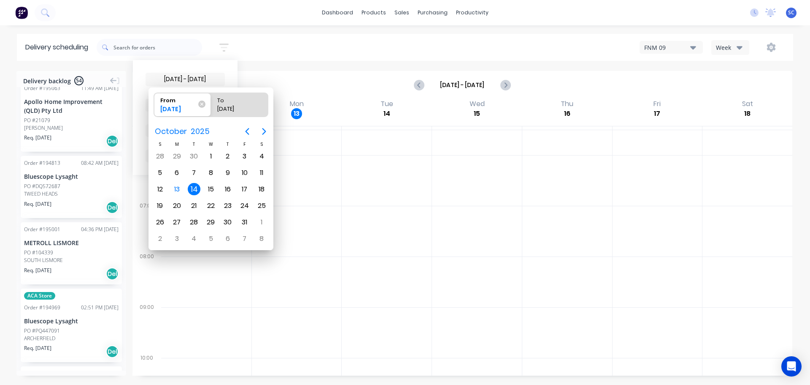
click at [193, 186] on div "14" at bounding box center [194, 189] width 13 height 13
radio input "false"
radio input "true"
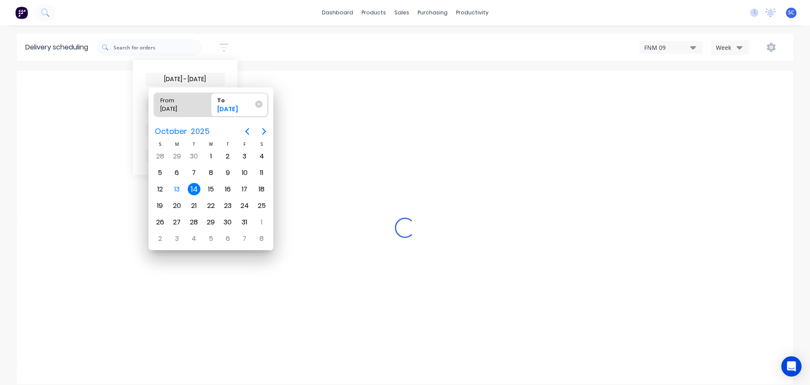
click at [193, 187] on div "14" at bounding box center [194, 189] width 13 height 13
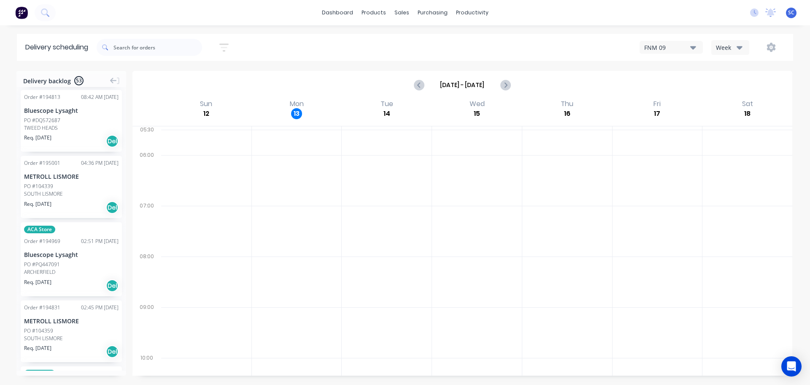
click at [223, 47] on icon "button" at bounding box center [223, 47] width 9 height 11
click at [196, 104] on span "Sort by Suburb" at bounding box center [178, 104] width 55 height 9
click at [165, 202] on div "Suburb" at bounding box center [185, 199] width 79 height 15
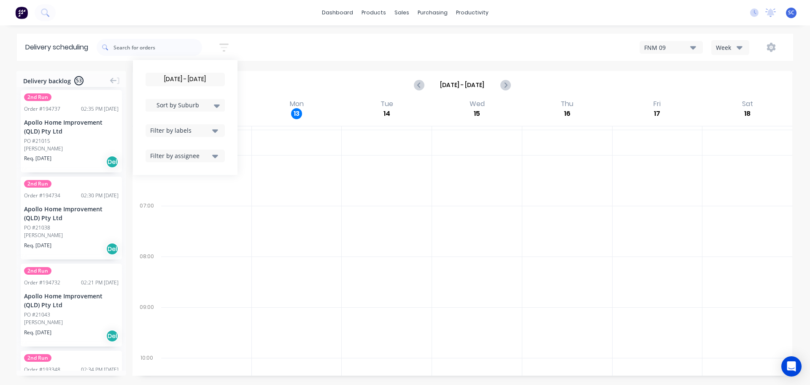
scroll to position [2514, 0]
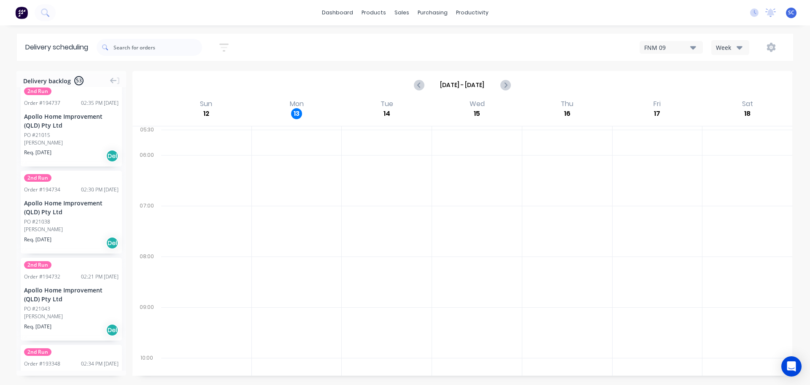
click at [288, 45] on div "[DATE] - [DATE] Sort by Suburb Created date Required date Order number Customer…" at bounding box center [445, 47] width 697 height 24
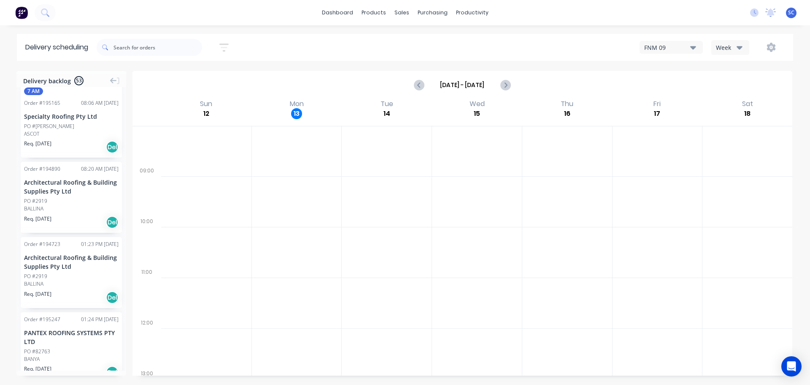
scroll to position [0, 0]
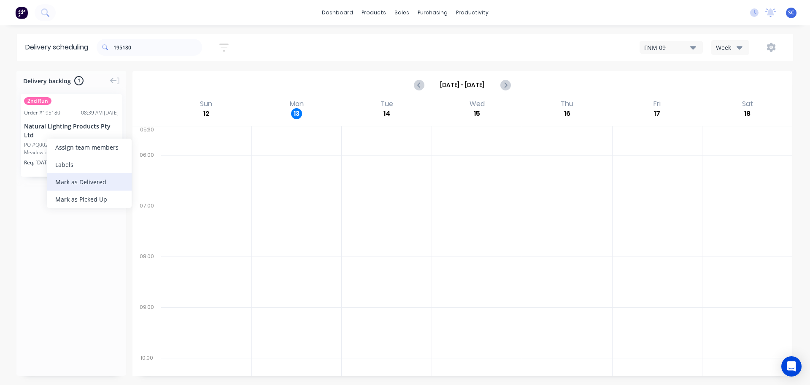
click at [71, 176] on div "Mark as Delivered" at bounding box center [89, 181] width 85 height 17
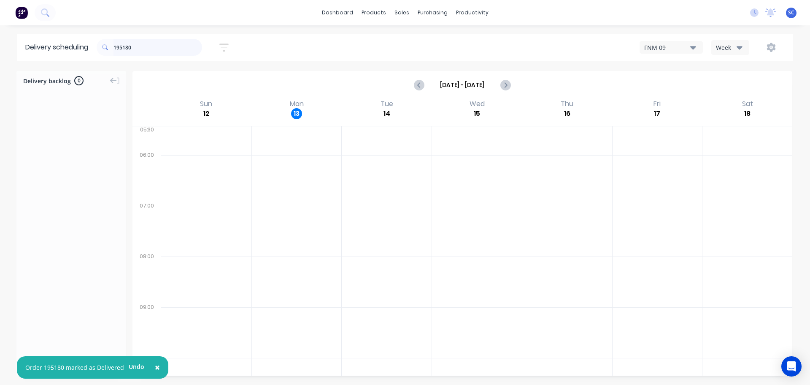
click at [136, 47] on input "195180" at bounding box center [158, 47] width 89 height 17
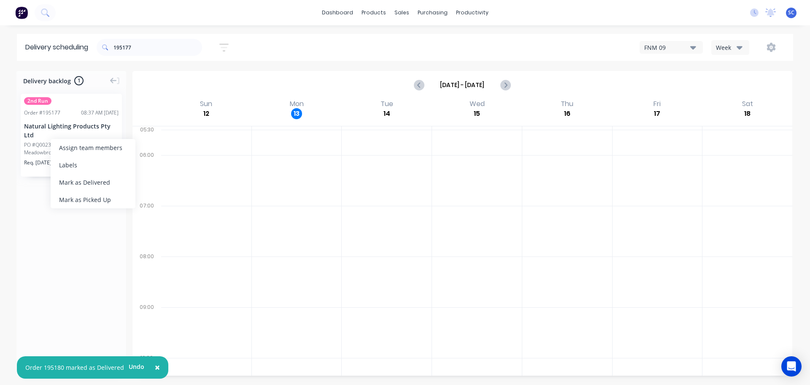
click at [85, 182] on div "Mark as Delivered" at bounding box center [93, 181] width 85 height 17
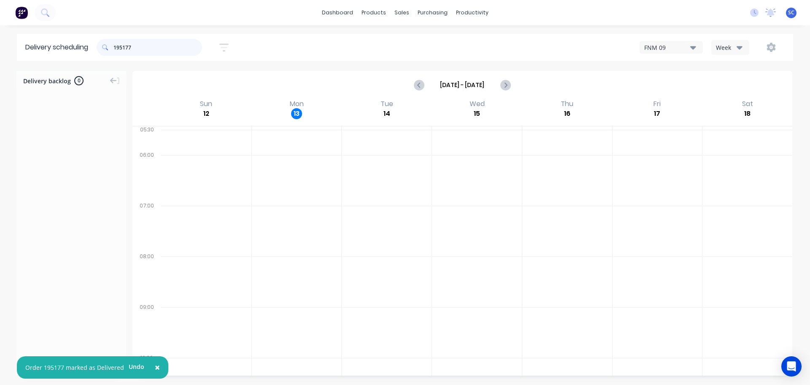
click at [179, 46] on input "195177" at bounding box center [158, 47] width 89 height 17
type input "195282"
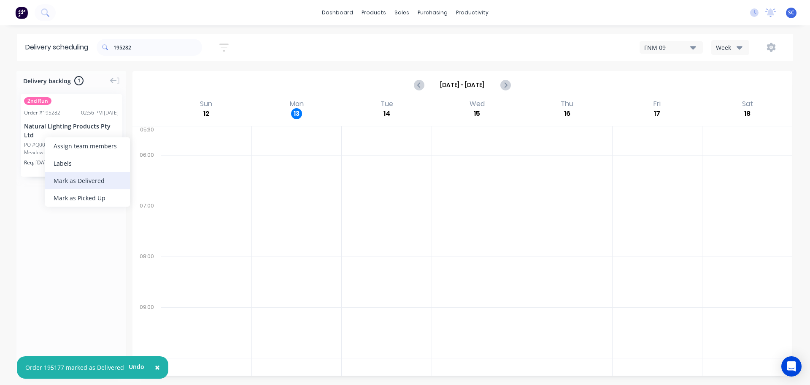
click at [80, 178] on div "Mark as Delivered" at bounding box center [87, 180] width 85 height 17
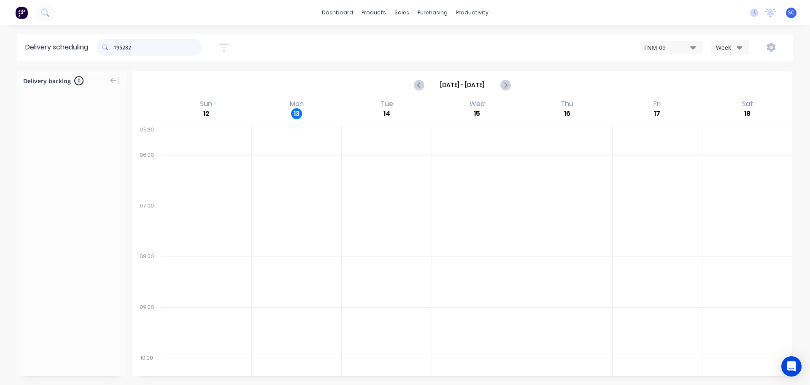
drag, startPoint x: 159, startPoint y: 50, endPoint x: 108, endPoint y: 59, distance: 51.8
click at [108, 59] on div "195282" at bounding box center [150, 47] width 106 height 24
